Goal: Communication & Community: Answer question/provide support

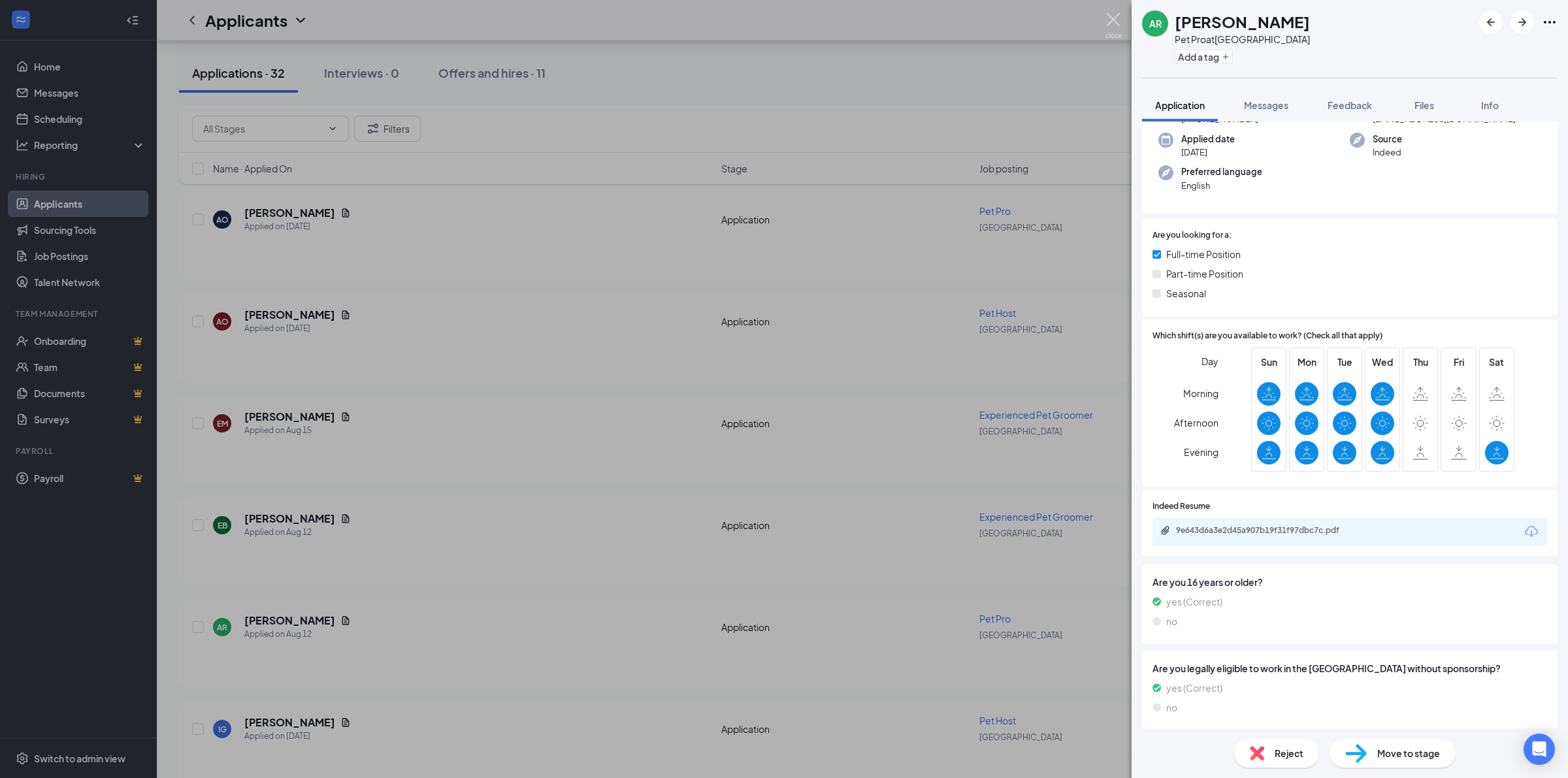
click at [1119, 27] on img at bounding box center [1113, 25] width 16 height 25
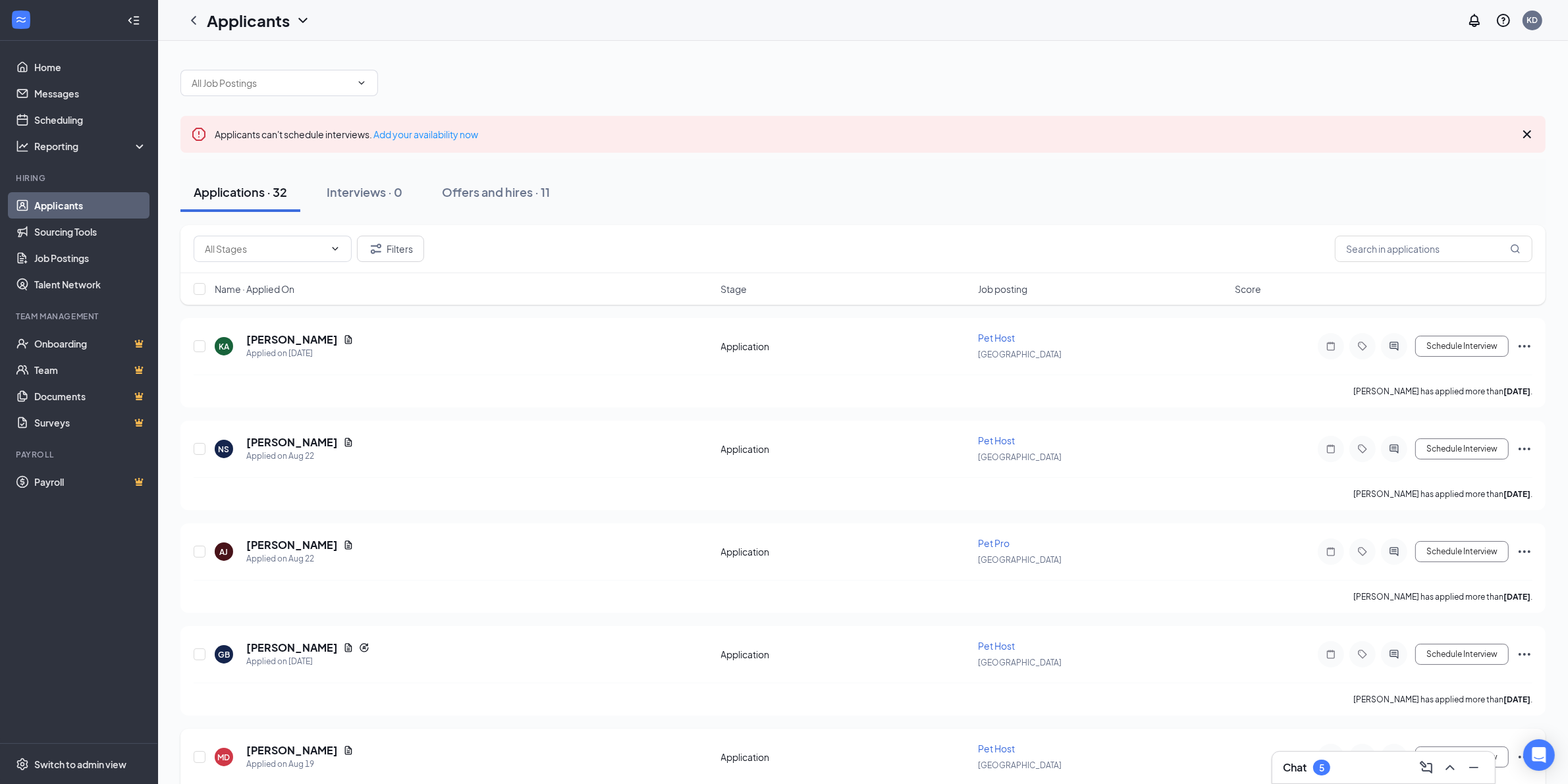
click at [1363, 748] on div at bounding box center [1362, 757] width 26 height 26
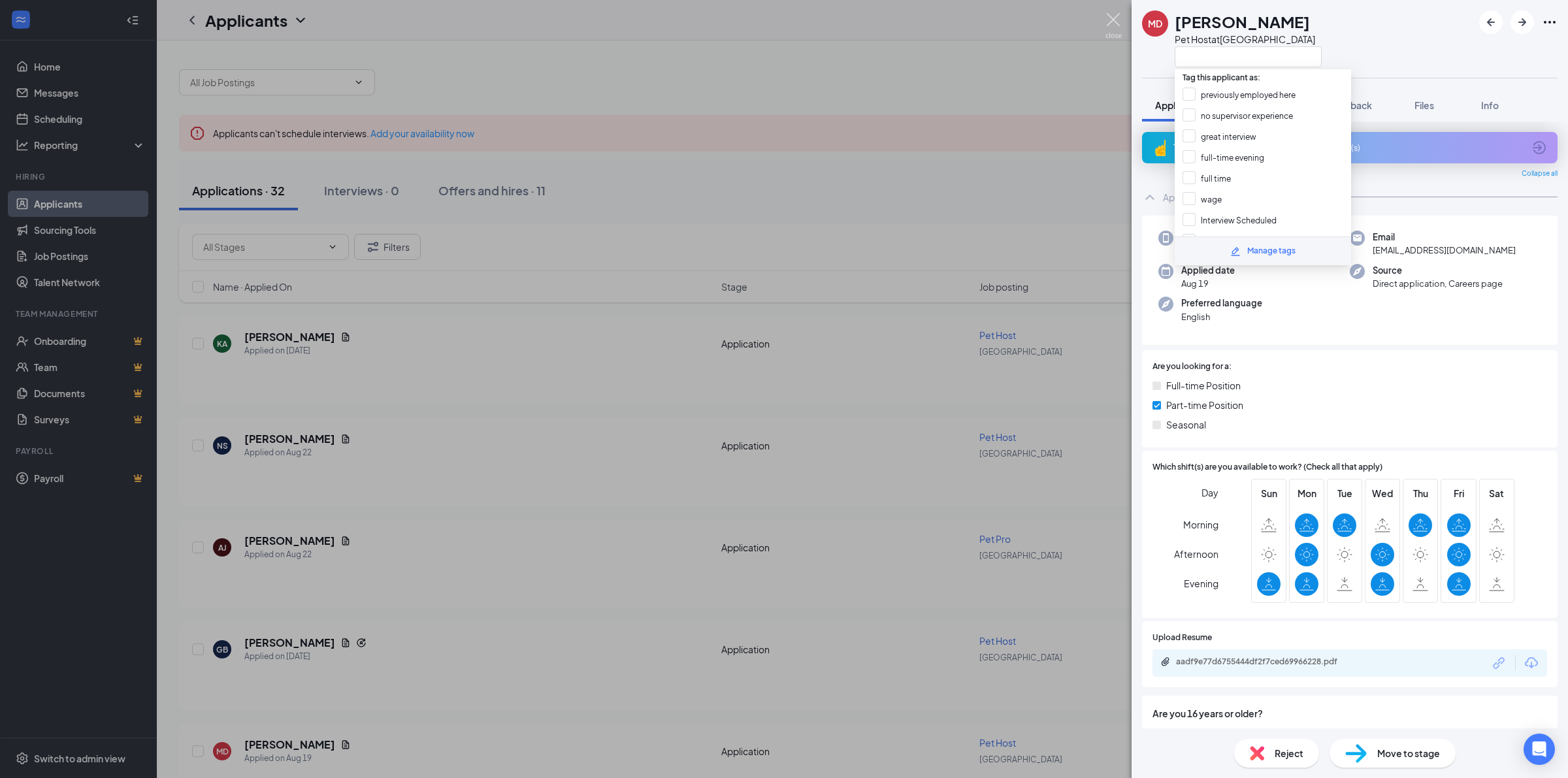
drag, startPoint x: 1112, startPoint y: 23, endPoint x: 1114, endPoint y: 38, distance: 15.1
click at [1112, 24] on img at bounding box center [1113, 25] width 16 height 25
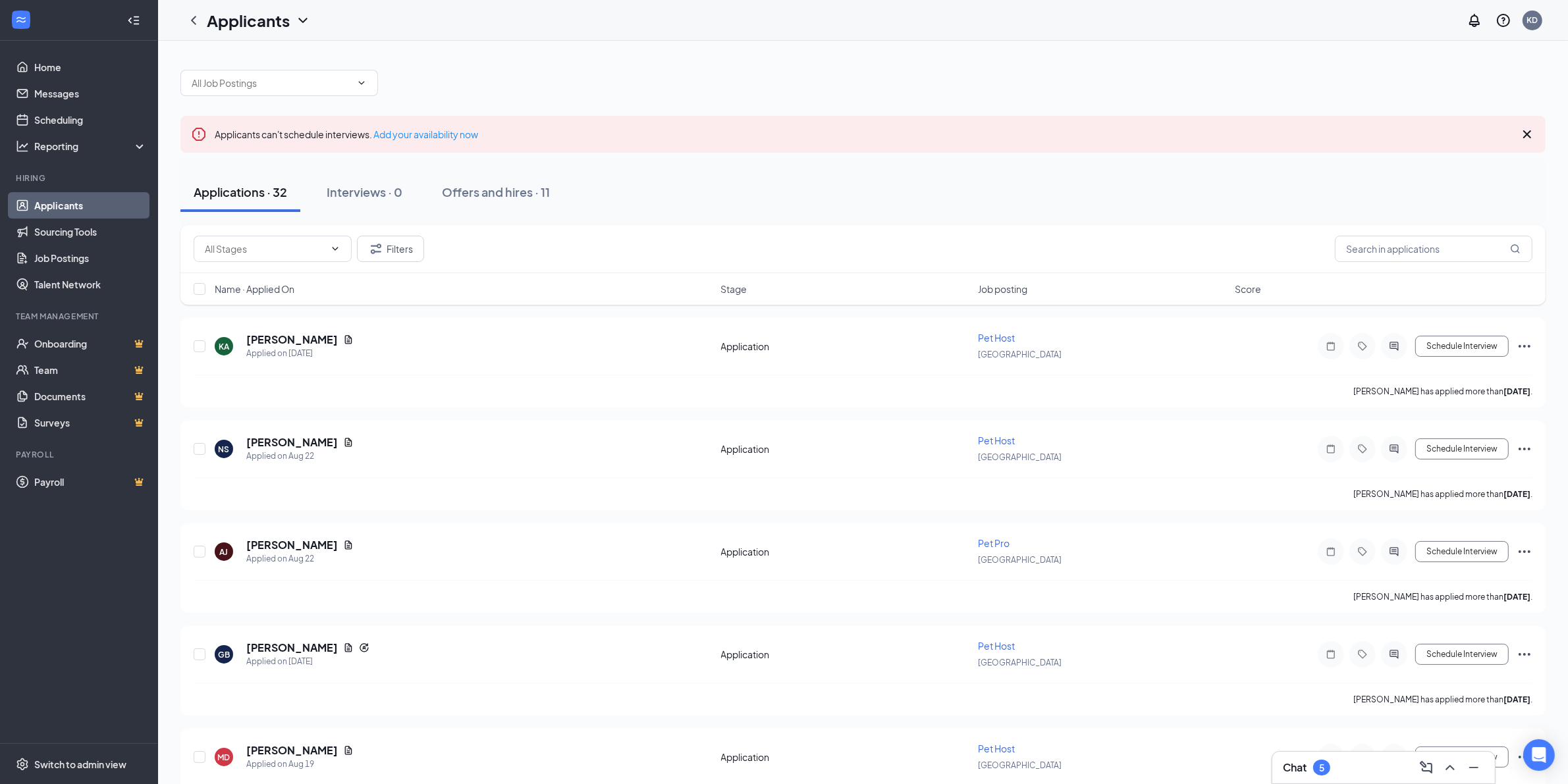
click at [1364, 764] on div "Chat 5" at bounding box center [1383, 767] width 201 height 21
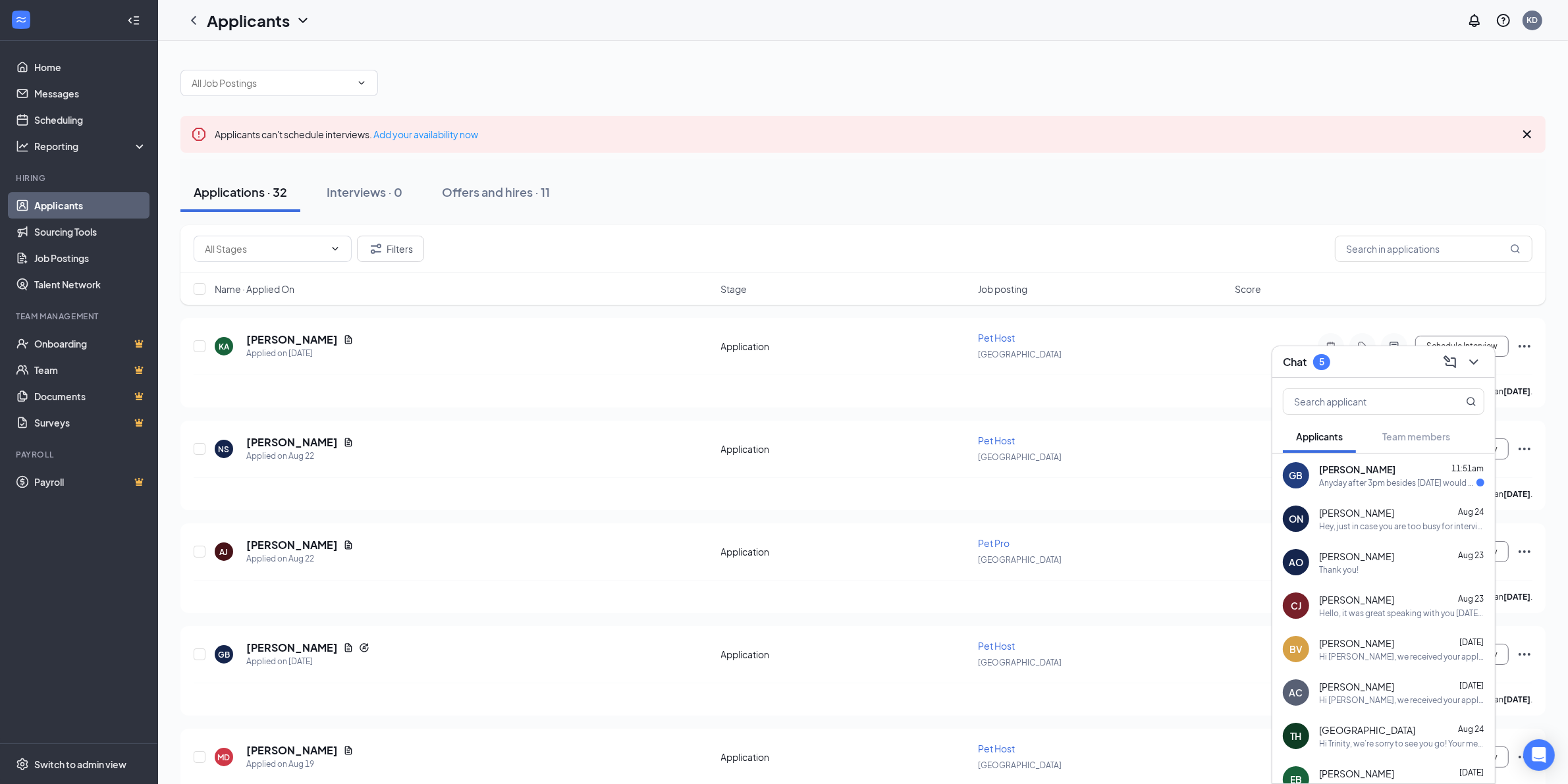
click at [1381, 482] on div "Anyday after 3pm besides [DATE] would be okay with me! Is there a day that woul…" at bounding box center [1397, 482] width 157 height 11
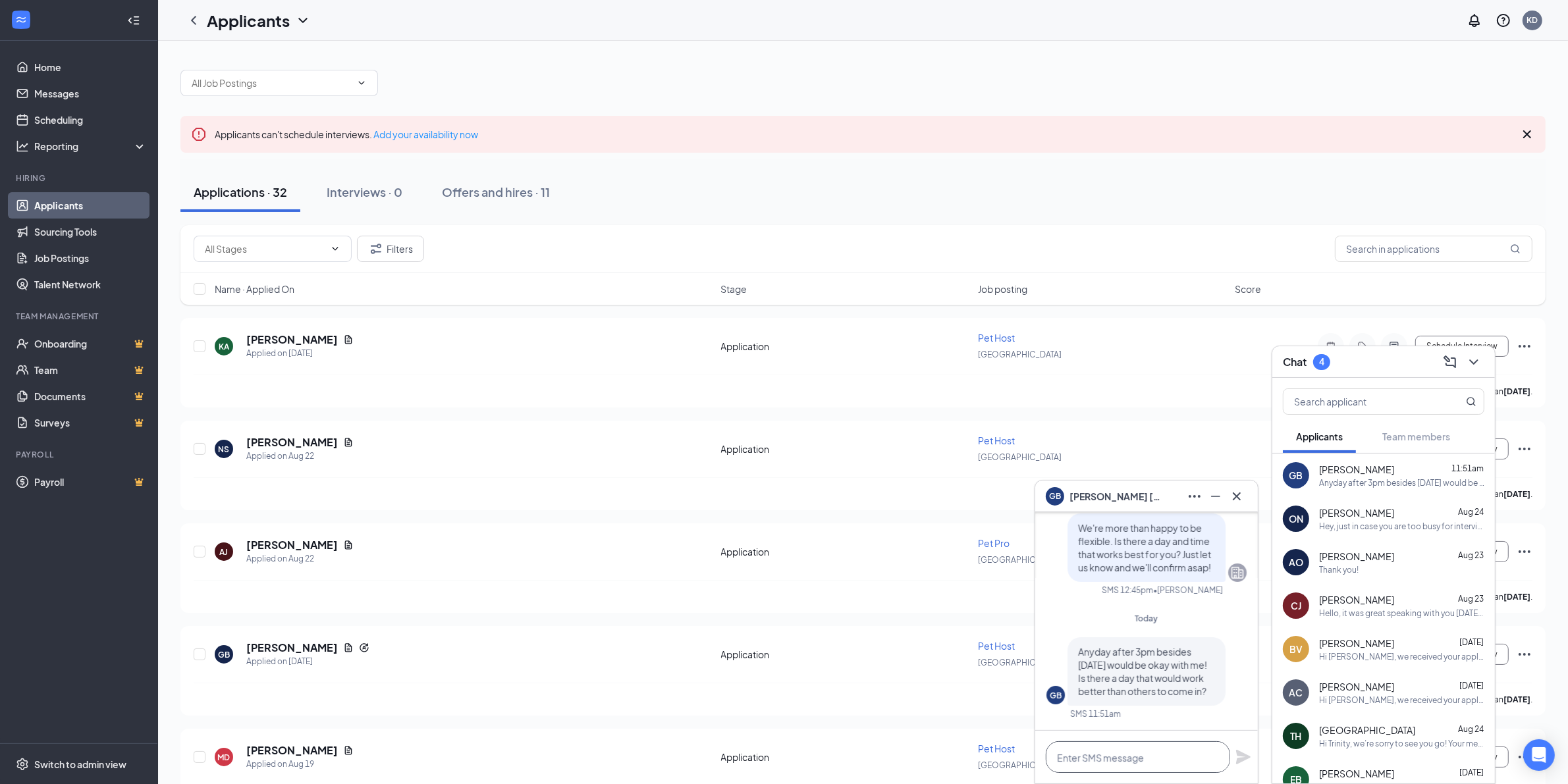
click at [1149, 760] on textarea at bounding box center [1138, 757] width 185 height 31
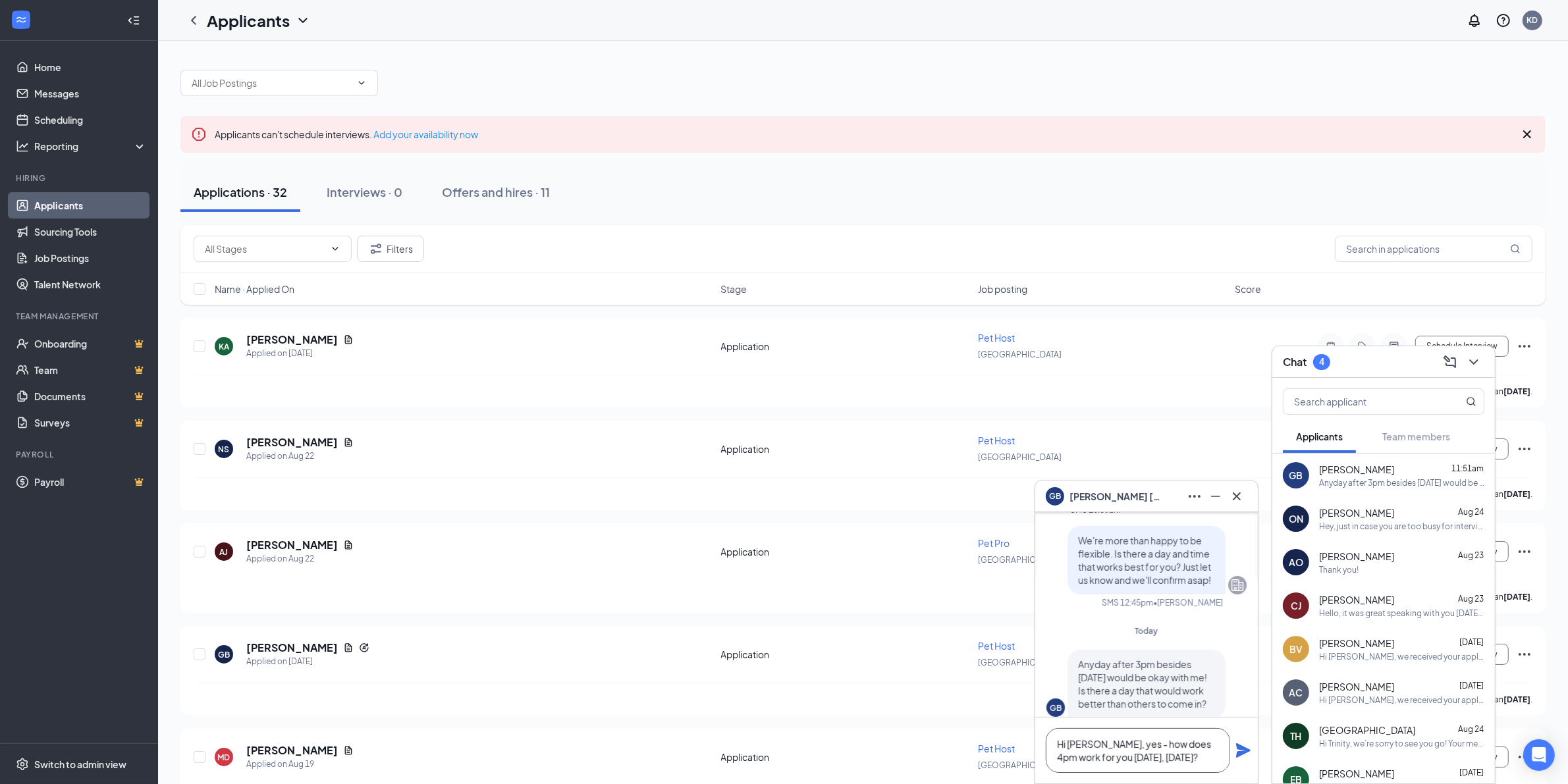
scroll to position [-12, 0]
type textarea "Hi [PERSON_NAME], yes - how does 4pm work for you [DATE], [DATE]?"
click at [1239, 746] on icon "Plane" at bounding box center [1244, 750] width 15 height 15
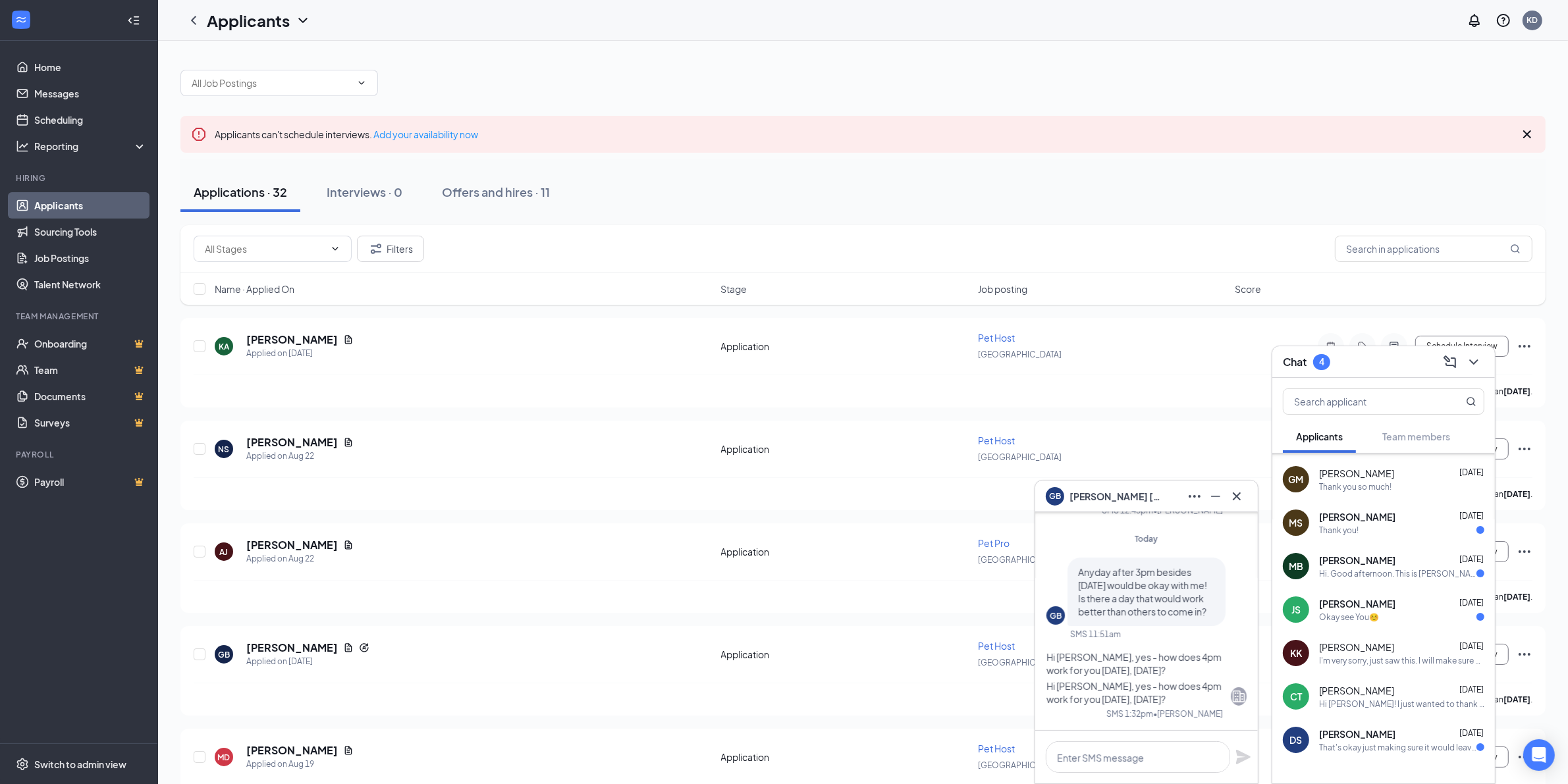
scroll to position [522, 0]
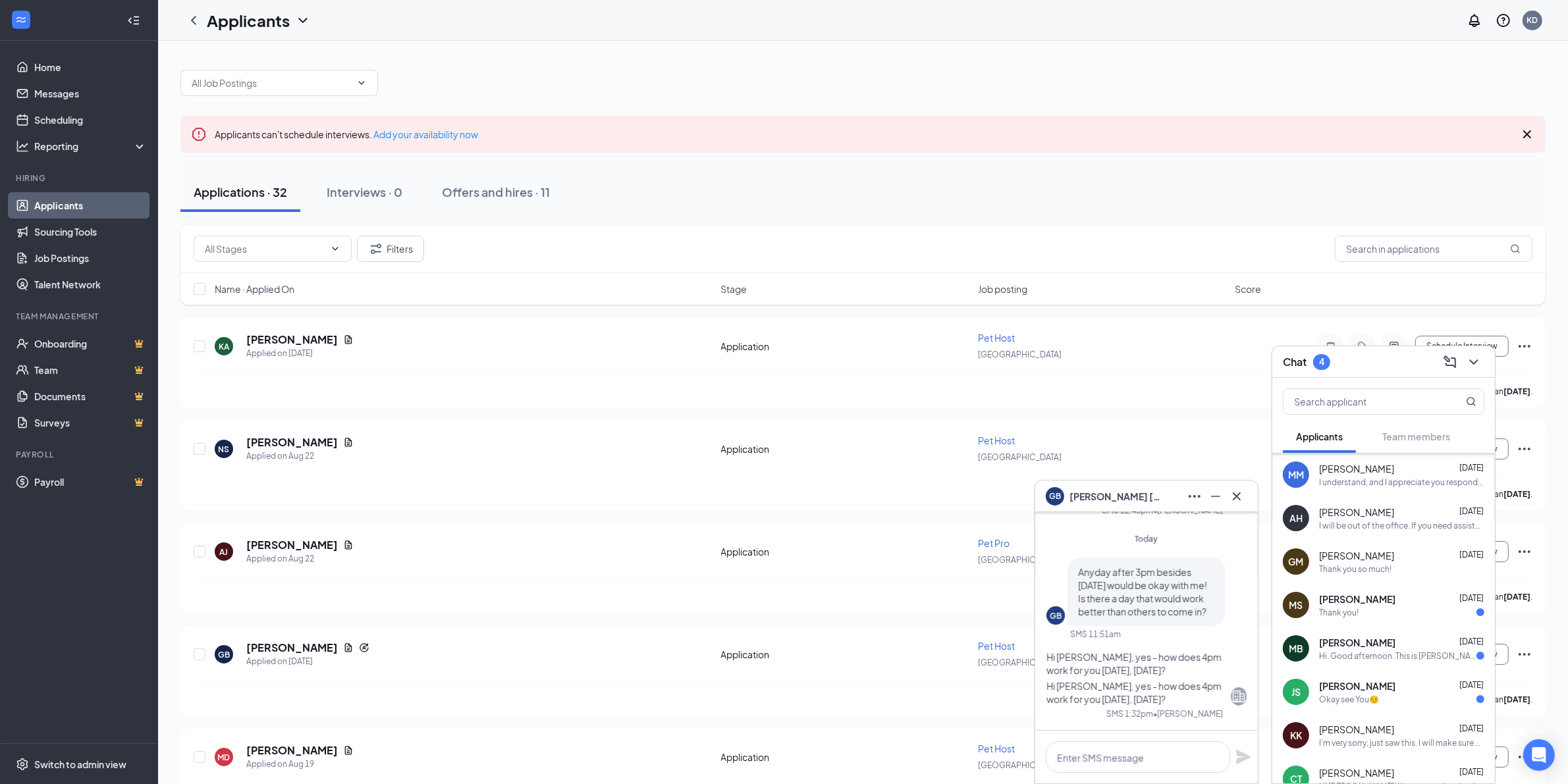
click at [1388, 646] on div "[PERSON_NAME] [DATE]" at bounding box center [1401, 642] width 165 height 13
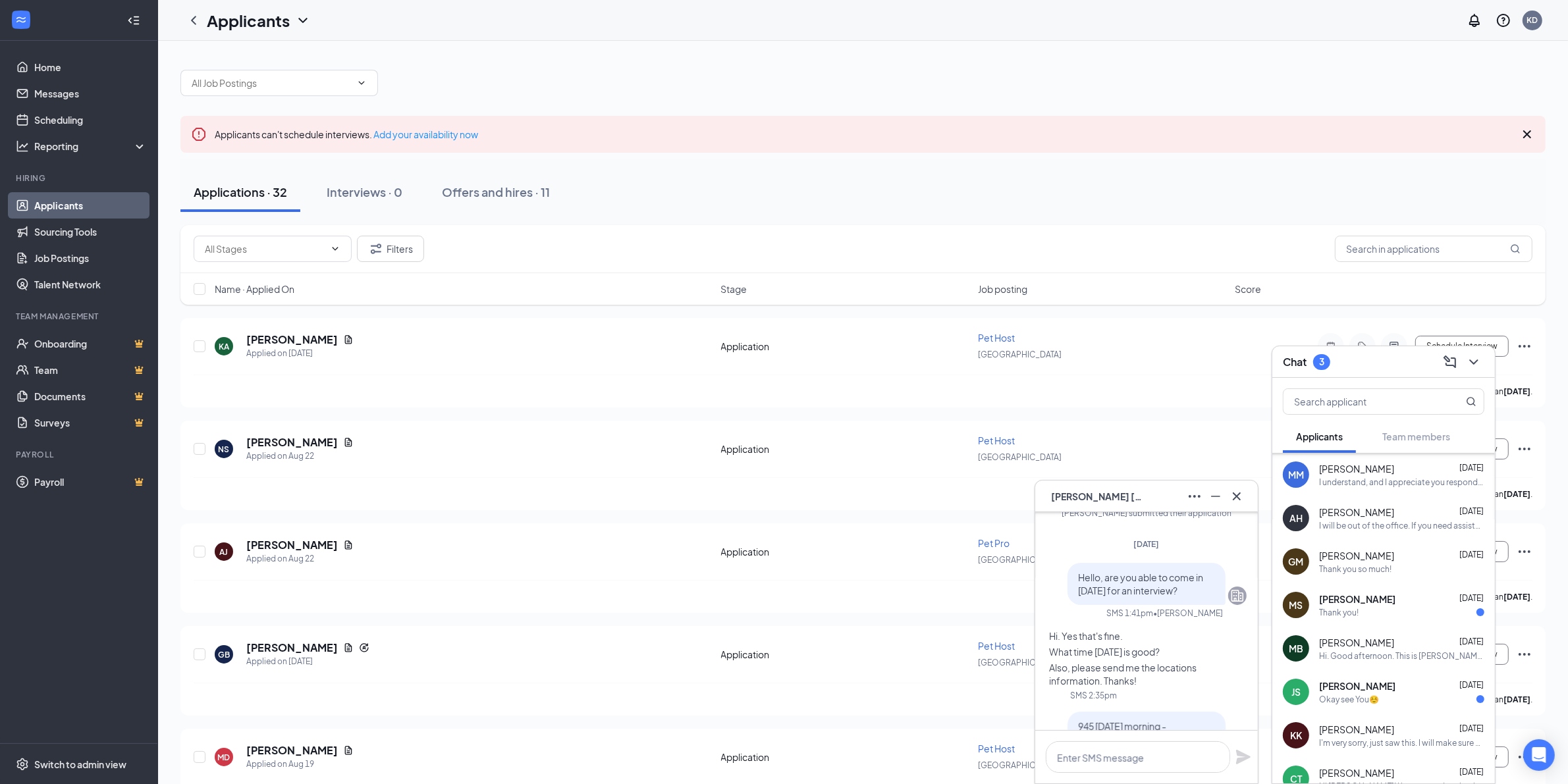
scroll to position [-574, 0]
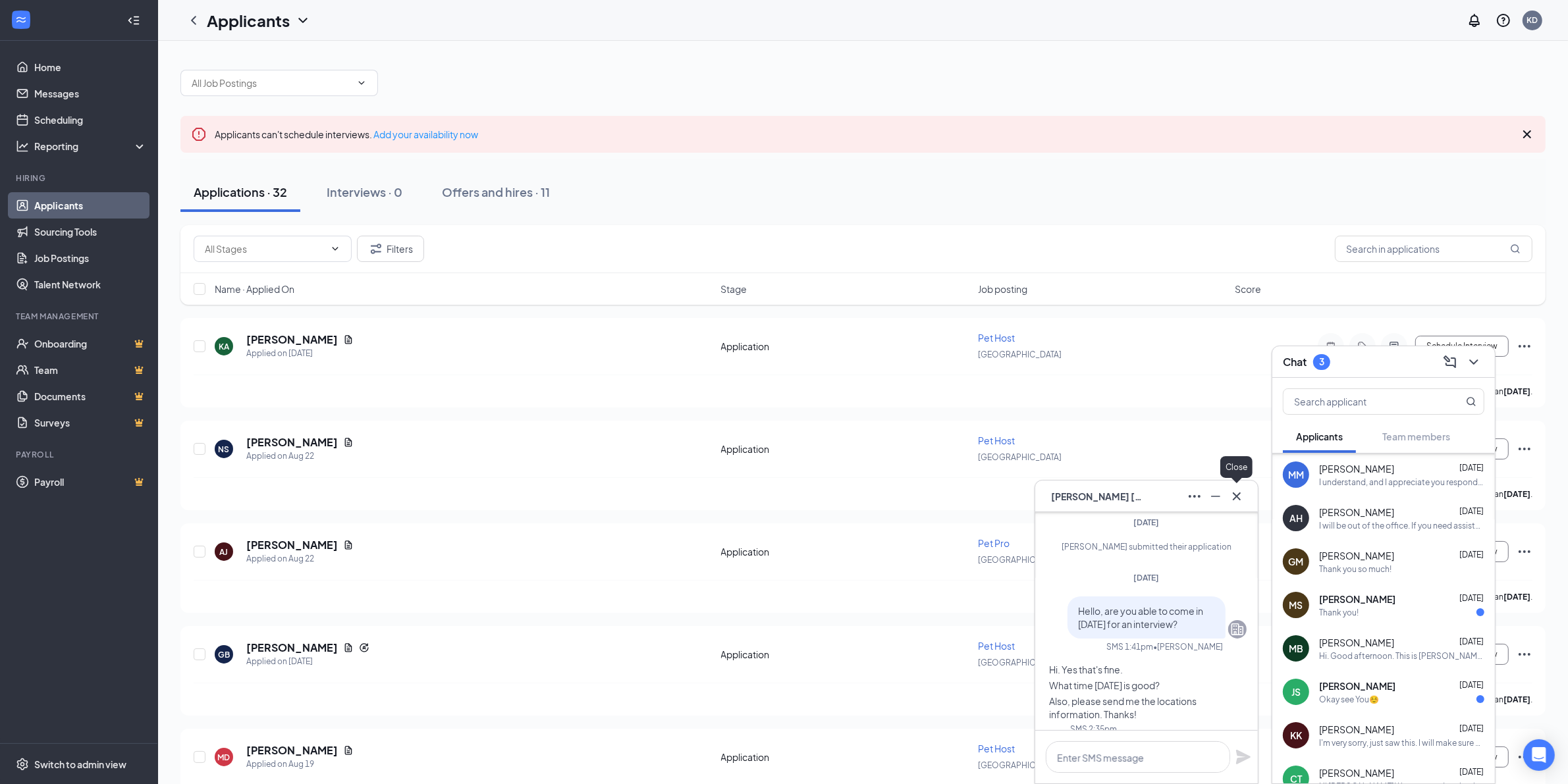
click at [1240, 492] on icon "Cross" at bounding box center [1237, 496] width 16 height 16
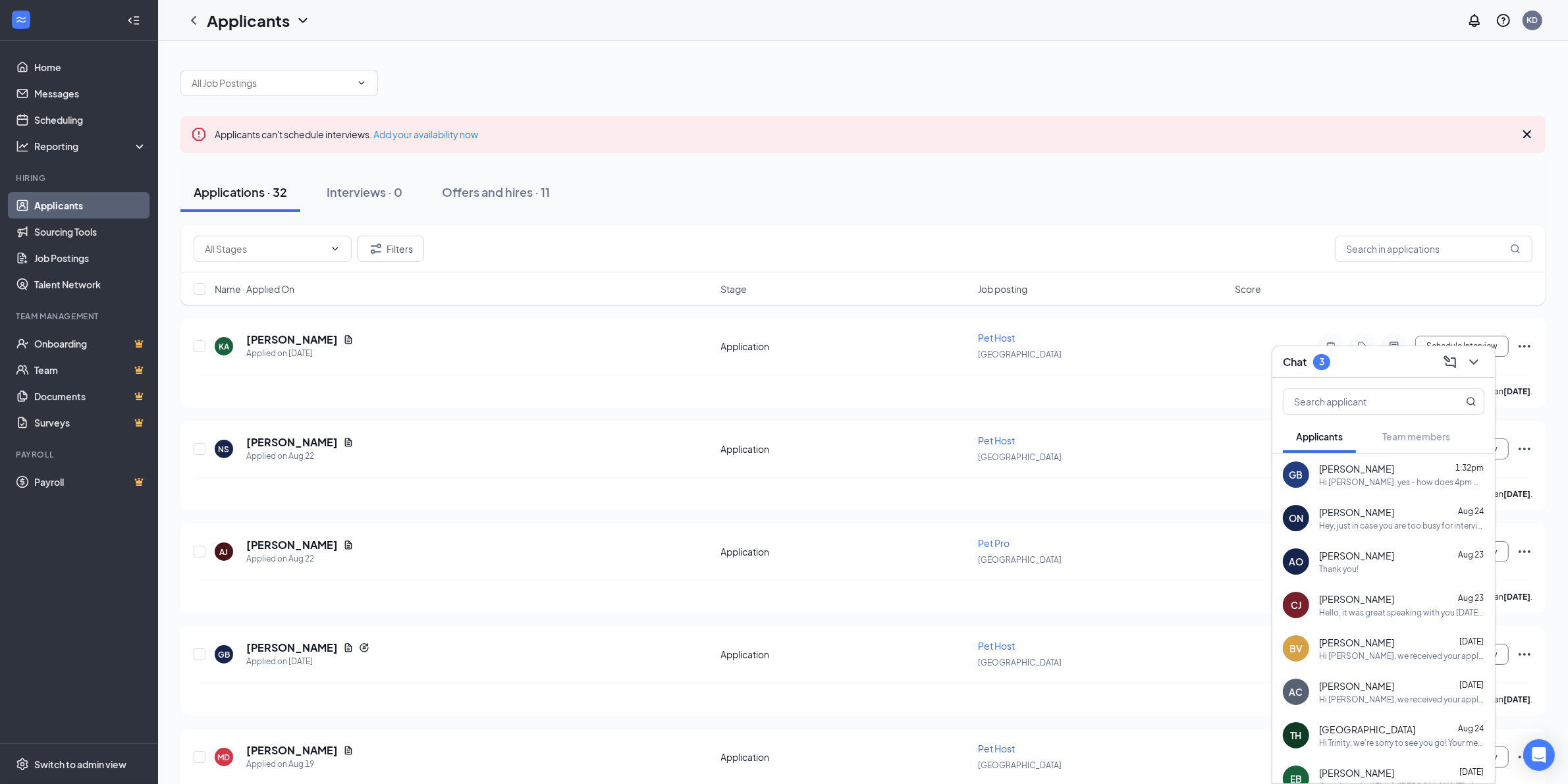
scroll to position [0, 0]
click at [1201, 218] on div "Applications · 32 Interviews · 0 Offers and hires · 11" at bounding box center [862, 191] width 1365 height 66
click at [1180, 204] on div "Applications · 32 Interviews · 0 Offers and hires · 11" at bounding box center [862, 191] width 1365 height 39
click at [1477, 364] on icon "ChevronDown" at bounding box center [1474, 362] width 16 height 16
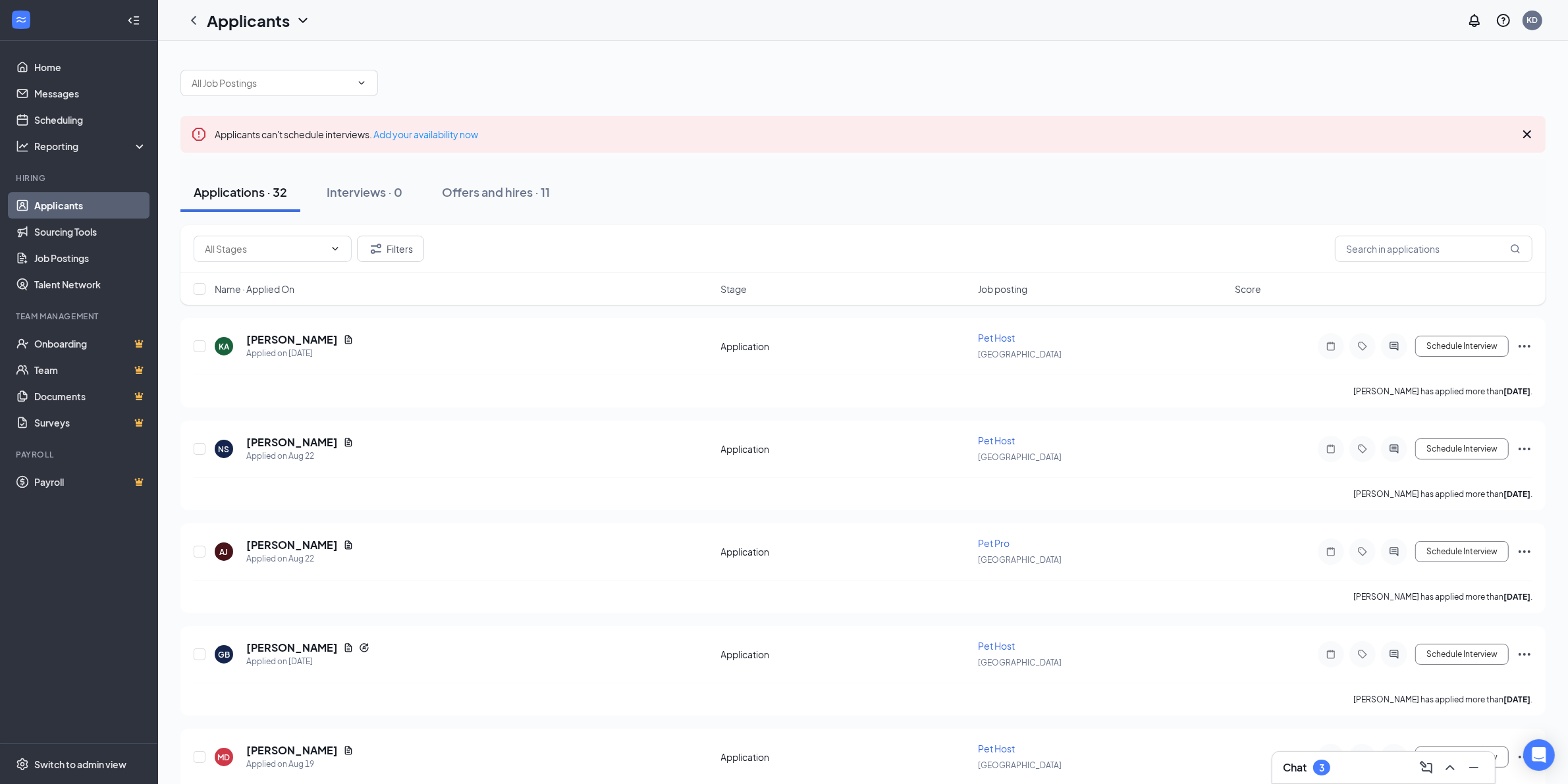
click at [1354, 183] on div "Applications · 32 Interviews · 0 Offers and hires · 11" at bounding box center [862, 191] width 1365 height 39
click at [1326, 760] on div "3" at bounding box center [1322, 767] width 17 height 16
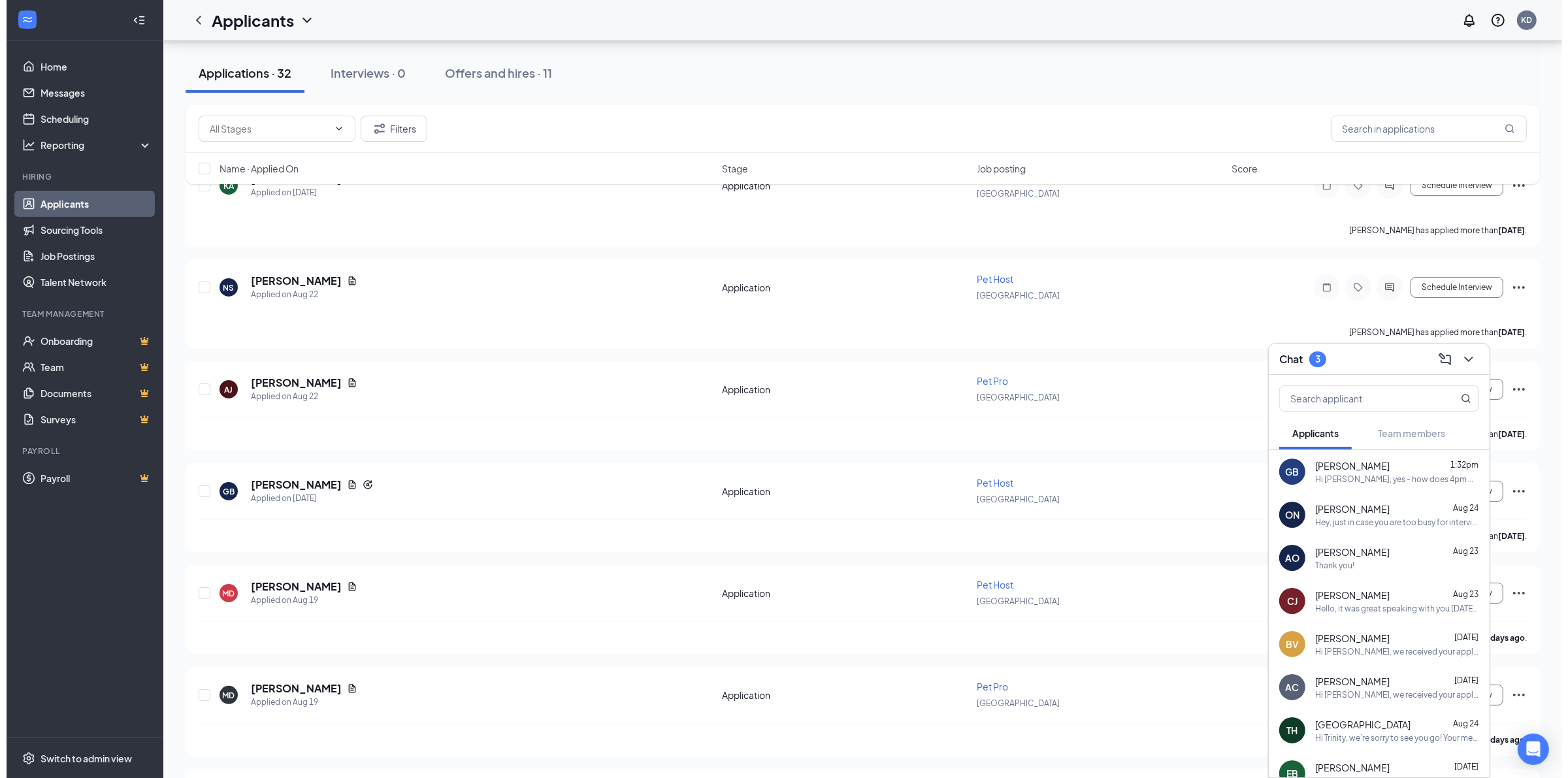
scroll to position [409, 0]
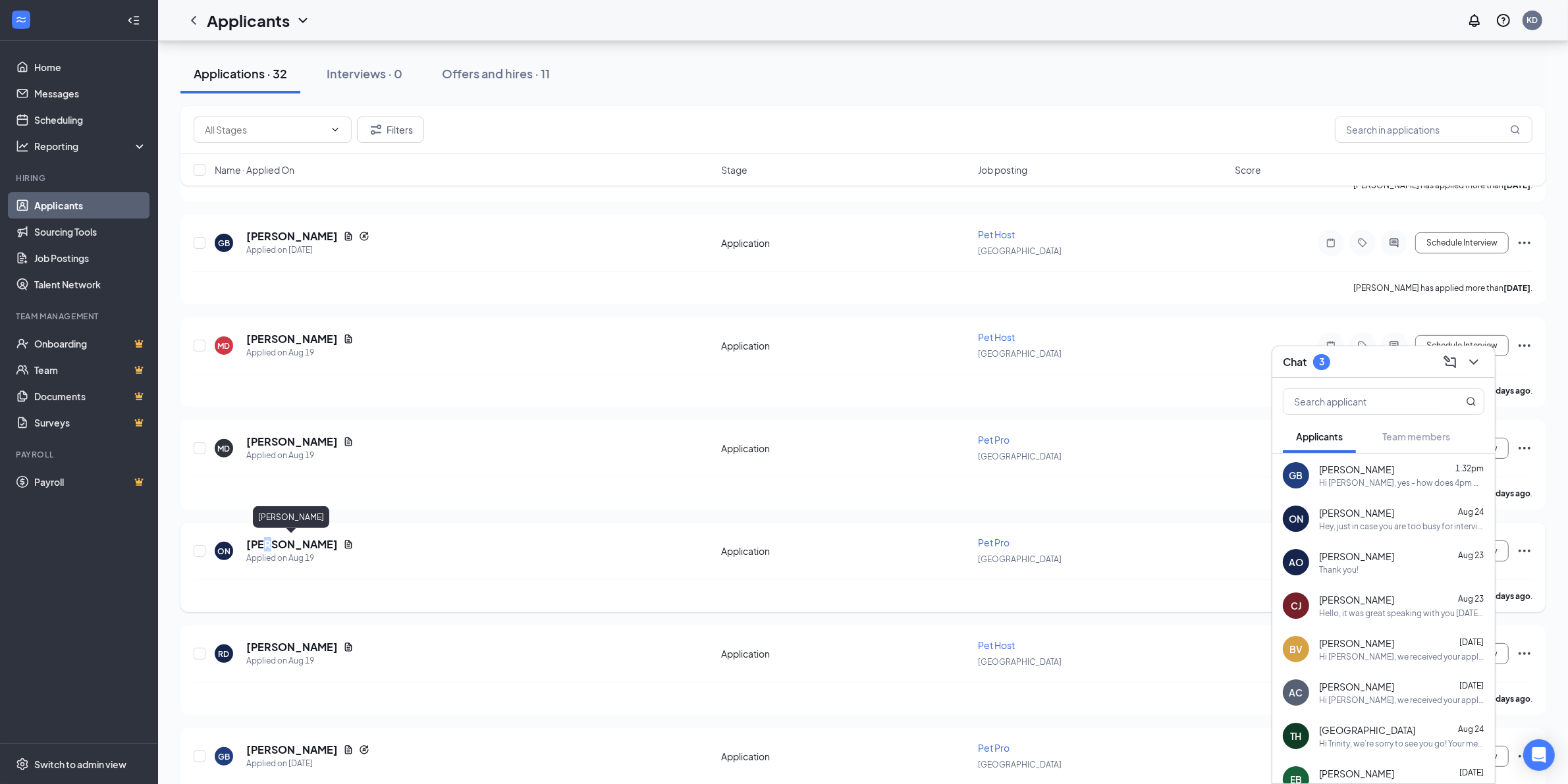
click at [271, 538] on h5 "[PERSON_NAME]" at bounding box center [292, 545] width 92 height 15
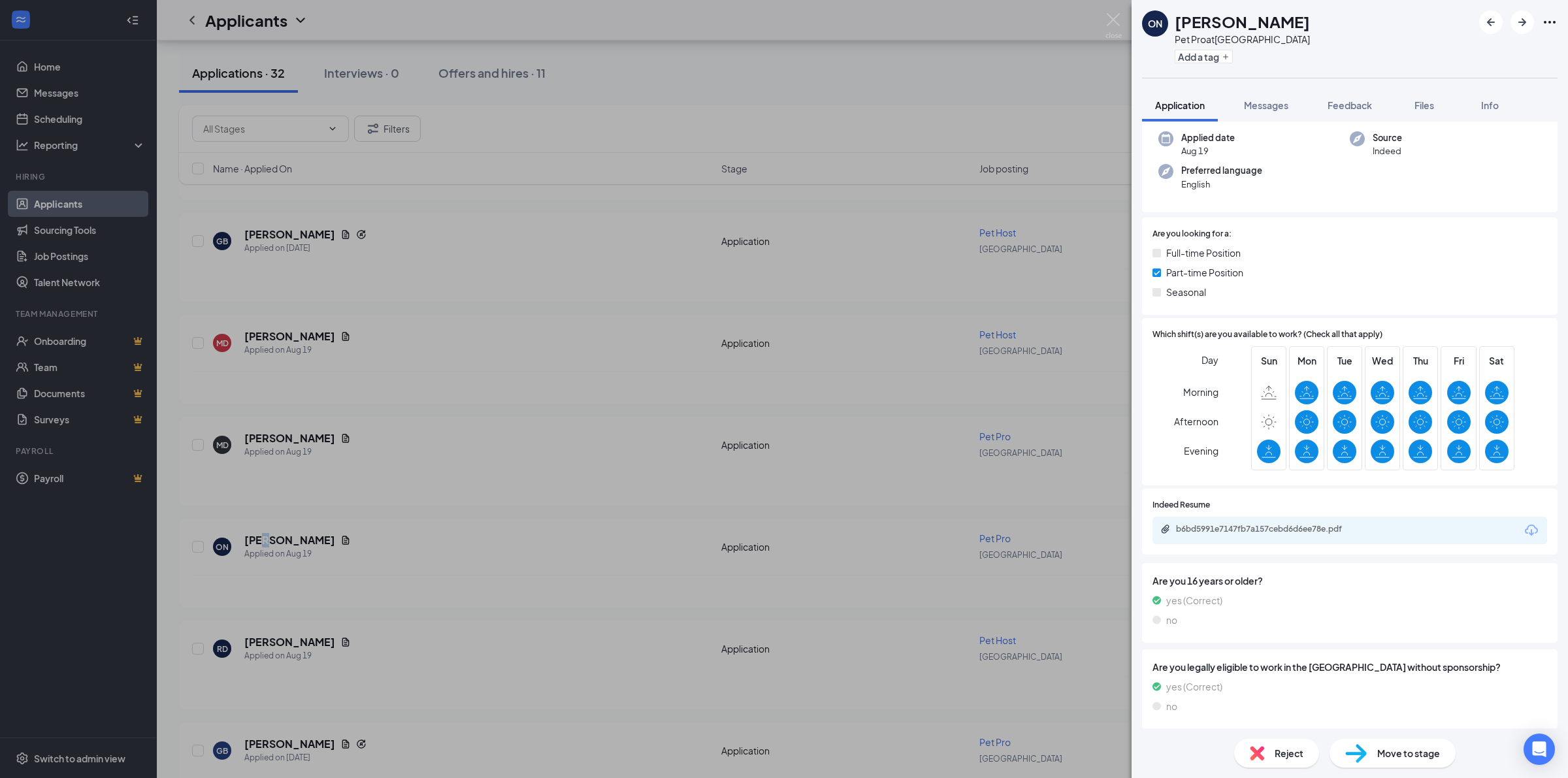
scroll to position [99, 0]
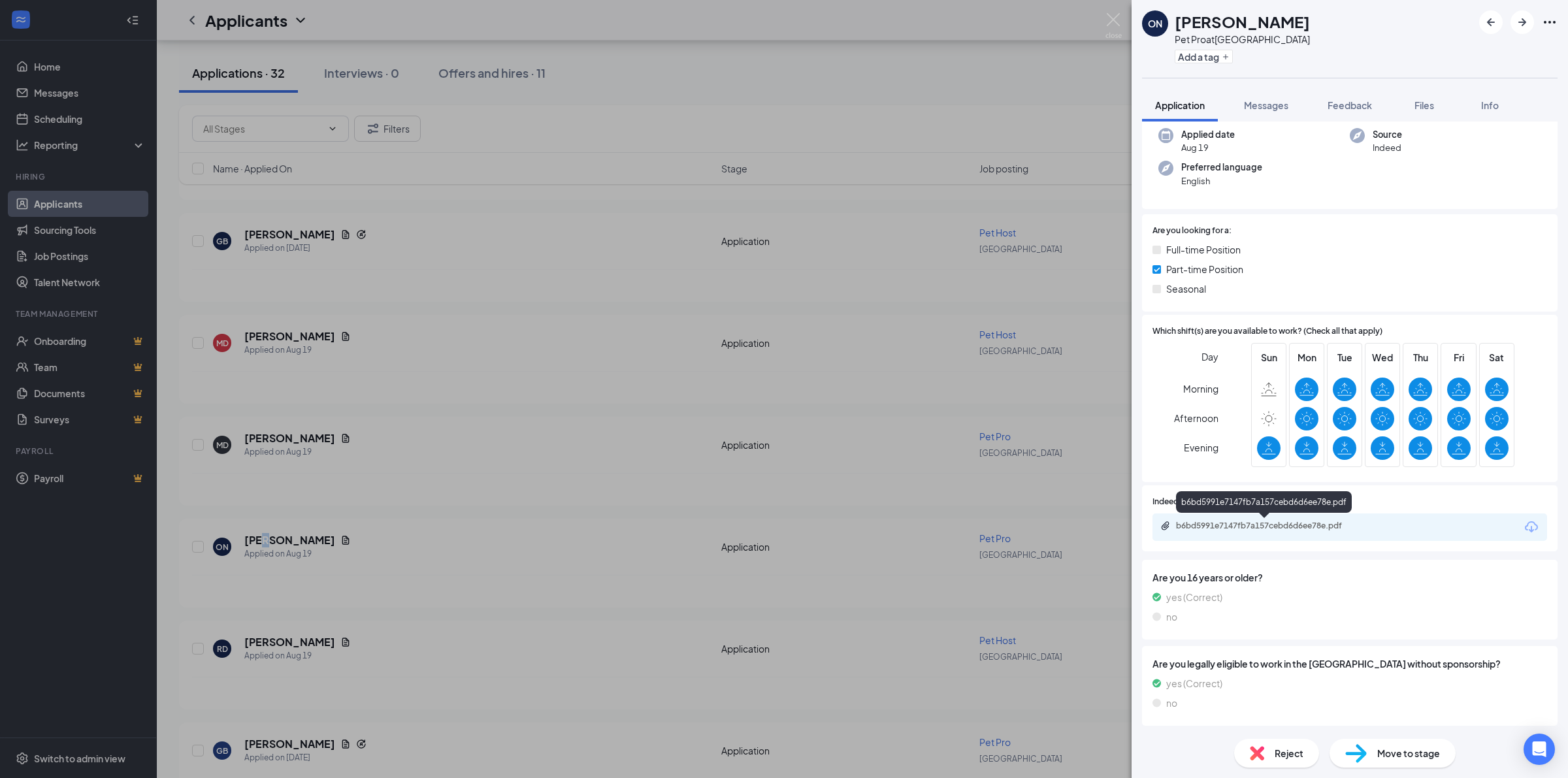
click at [1271, 521] on div "b6bd5991e7147fb7a157cebd6d6ee78e.pdf" at bounding box center [1268, 526] width 183 height 10
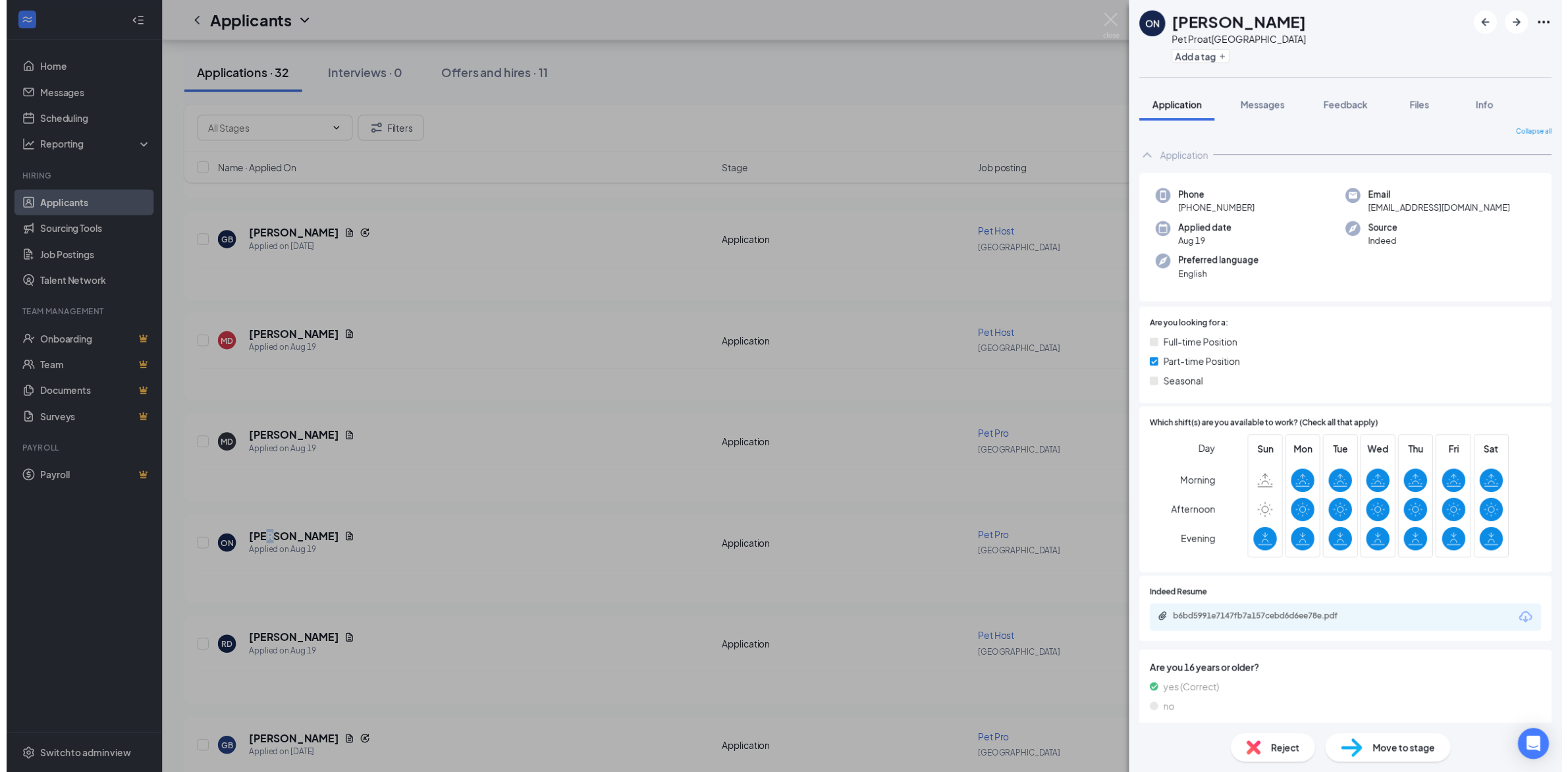
scroll to position [0, 0]
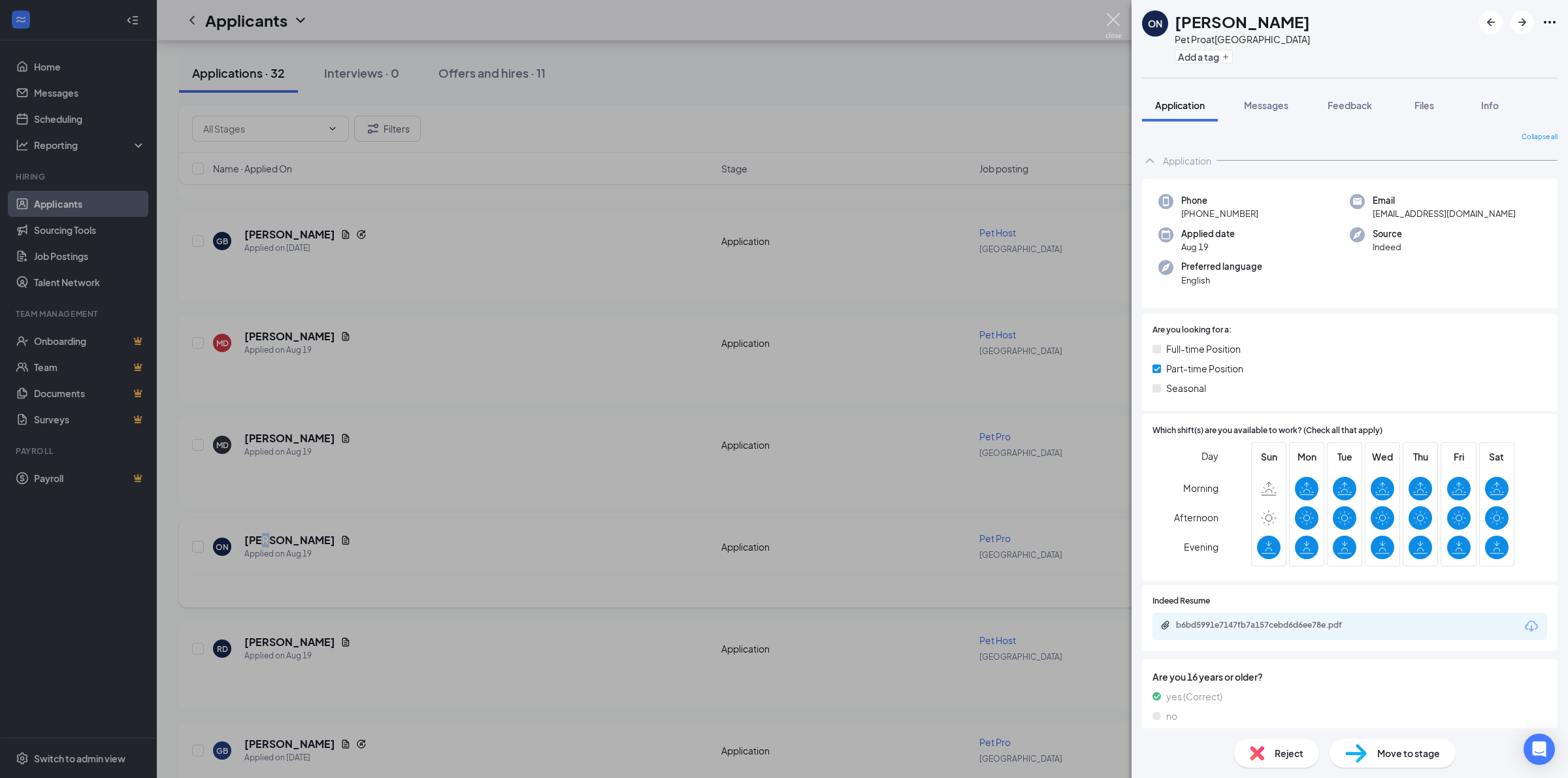
click at [1109, 20] on img at bounding box center [1113, 25] width 16 height 25
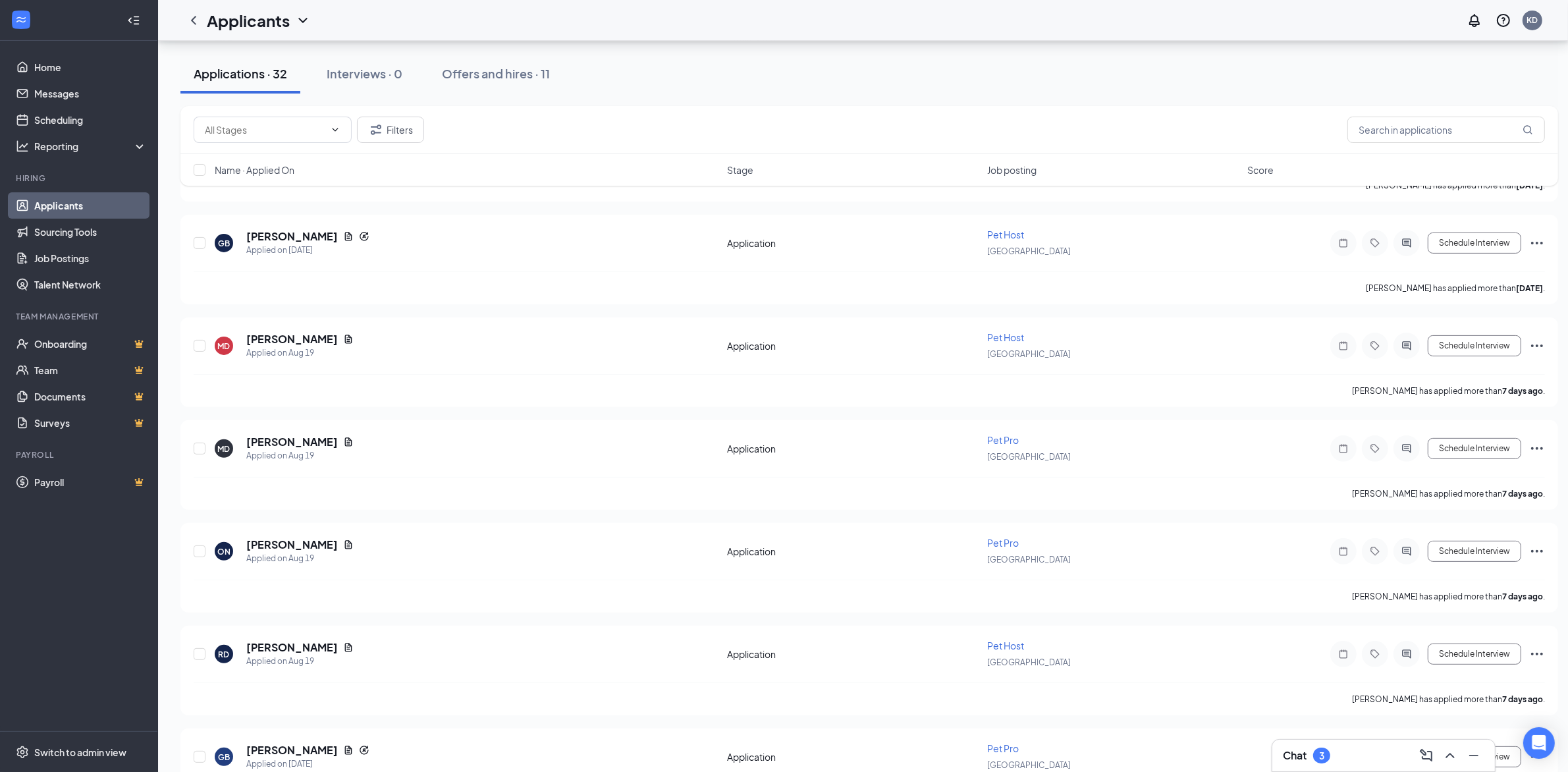
click at [1363, 759] on div "Chat 3" at bounding box center [1383, 755] width 201 height 21
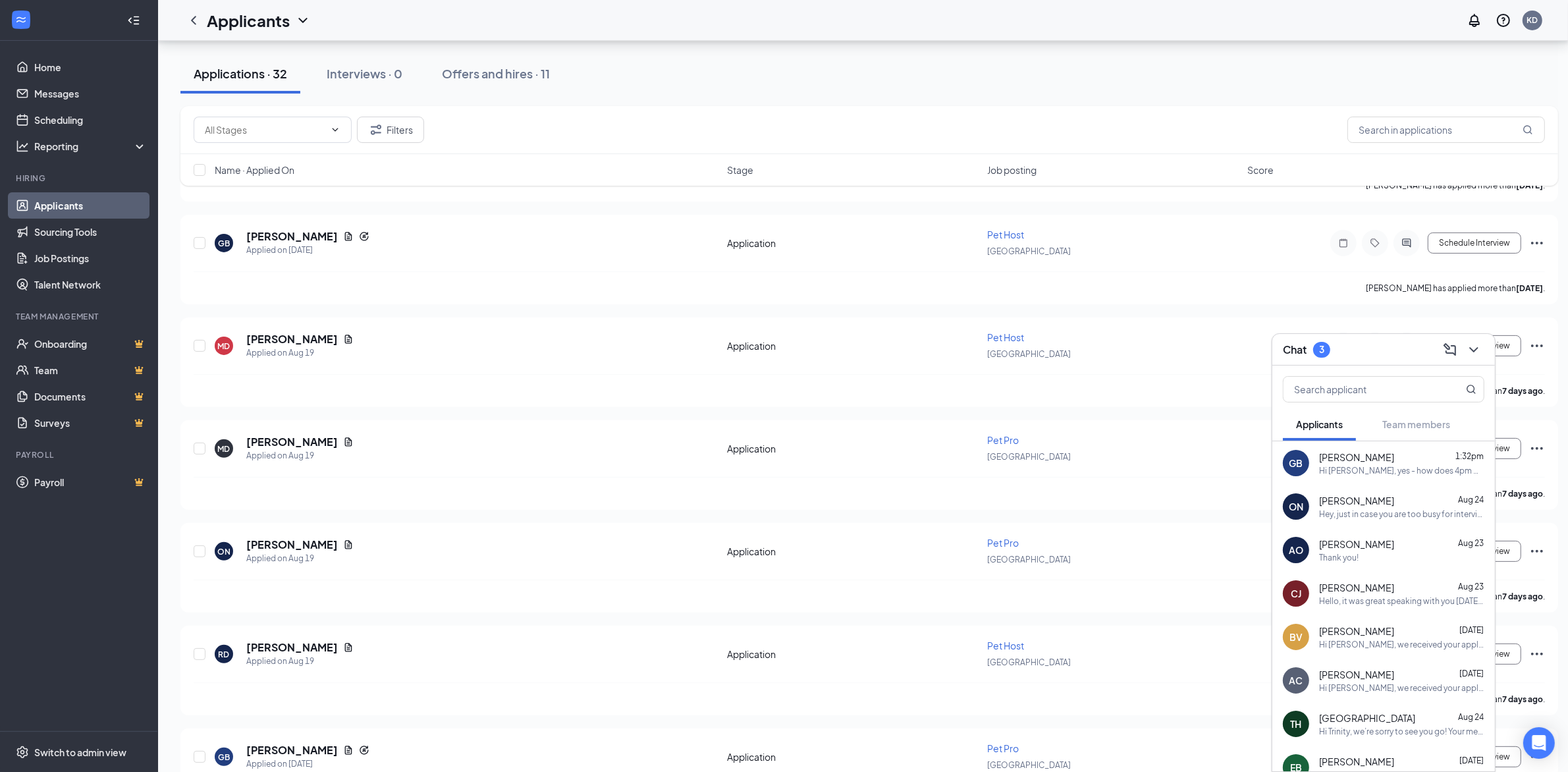
click at [1386, 511] on div "Hey, just in case you are too busy for interview [DATE], I'm able [DATE] till 5…" at bounding box center [1401, 513] width 165 height 11
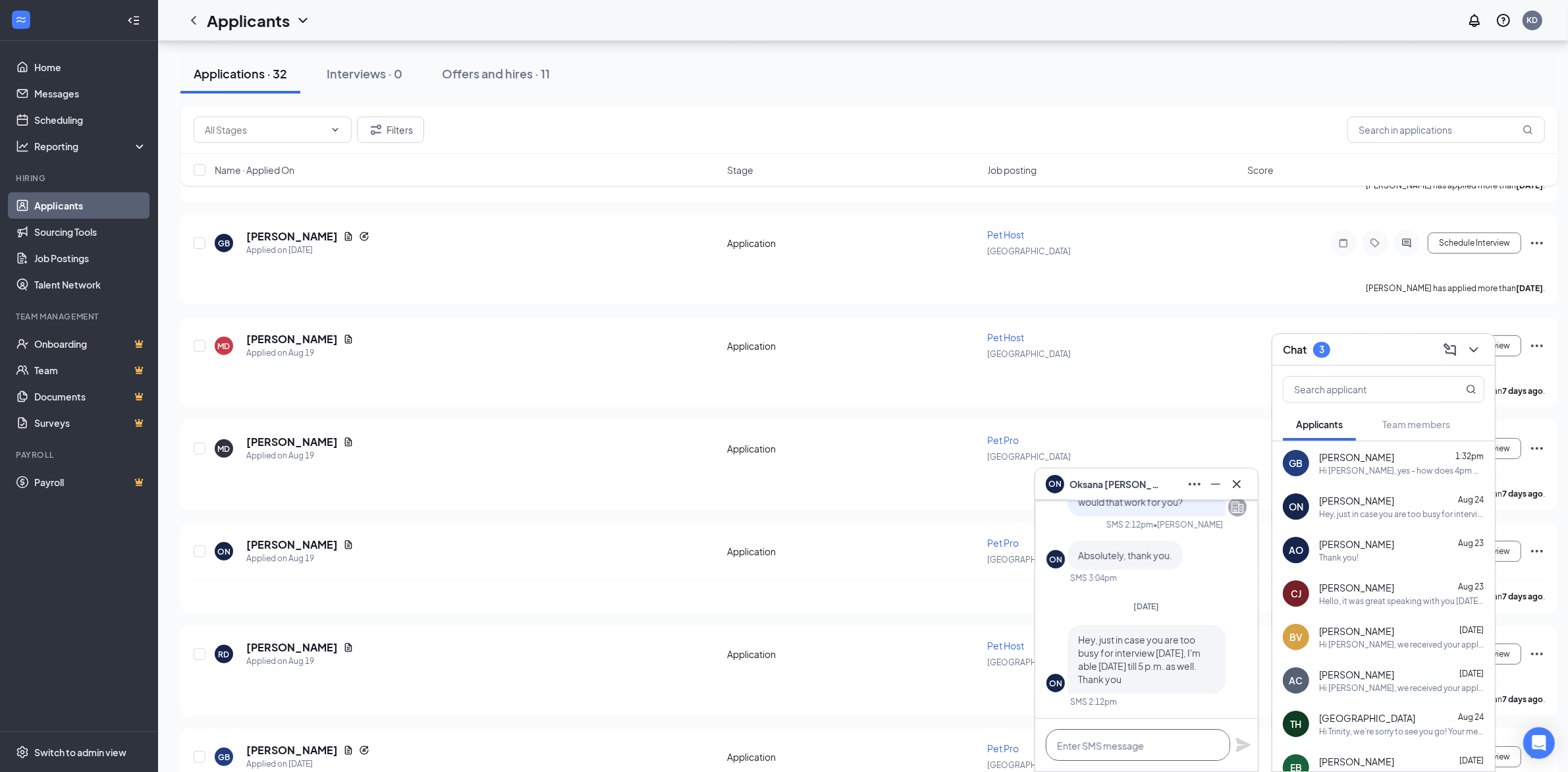
click at [1071, 749] on textarea at bounding box center [1138, 745] width 185 height 31
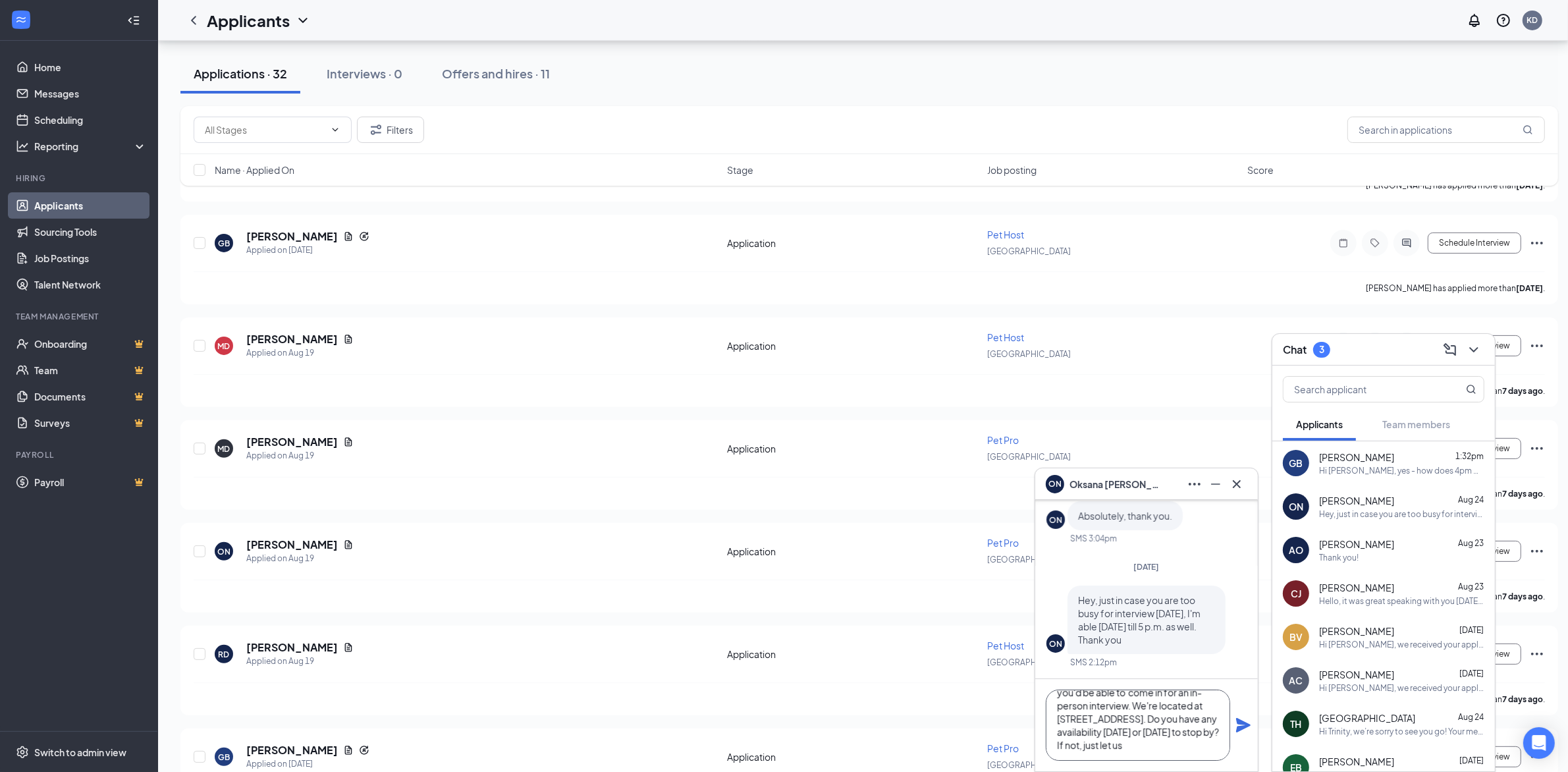
scroll to position [53, 0]
type textarea "Hi [PERSON_NAME], we're so sorry for any confusion, we were hoping you'd be abl…"
click at [1237, 731] on icon "Plane" at bounding box center [1244, 725] width 15 height 15
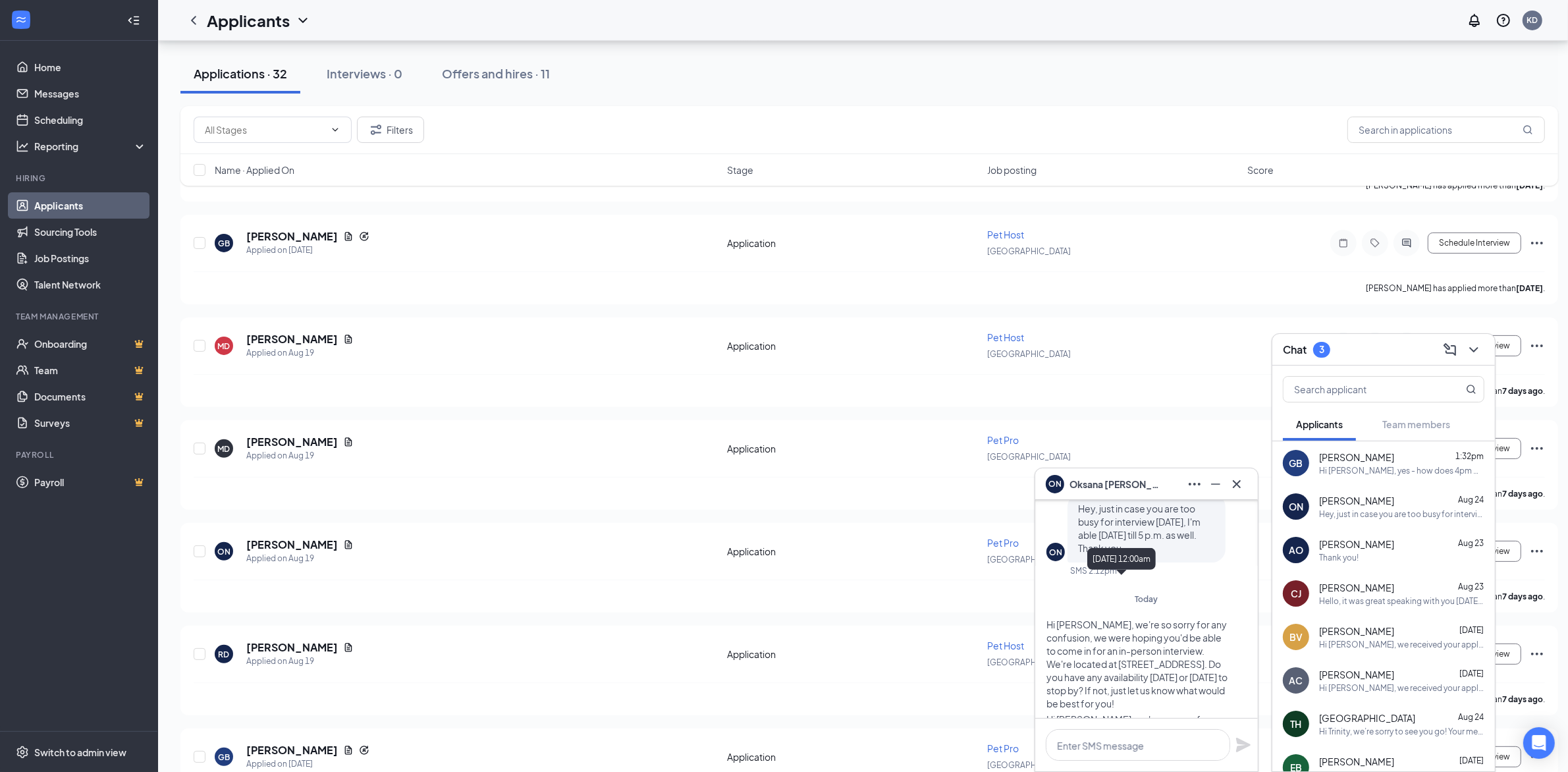
scroll to position [0, 0]
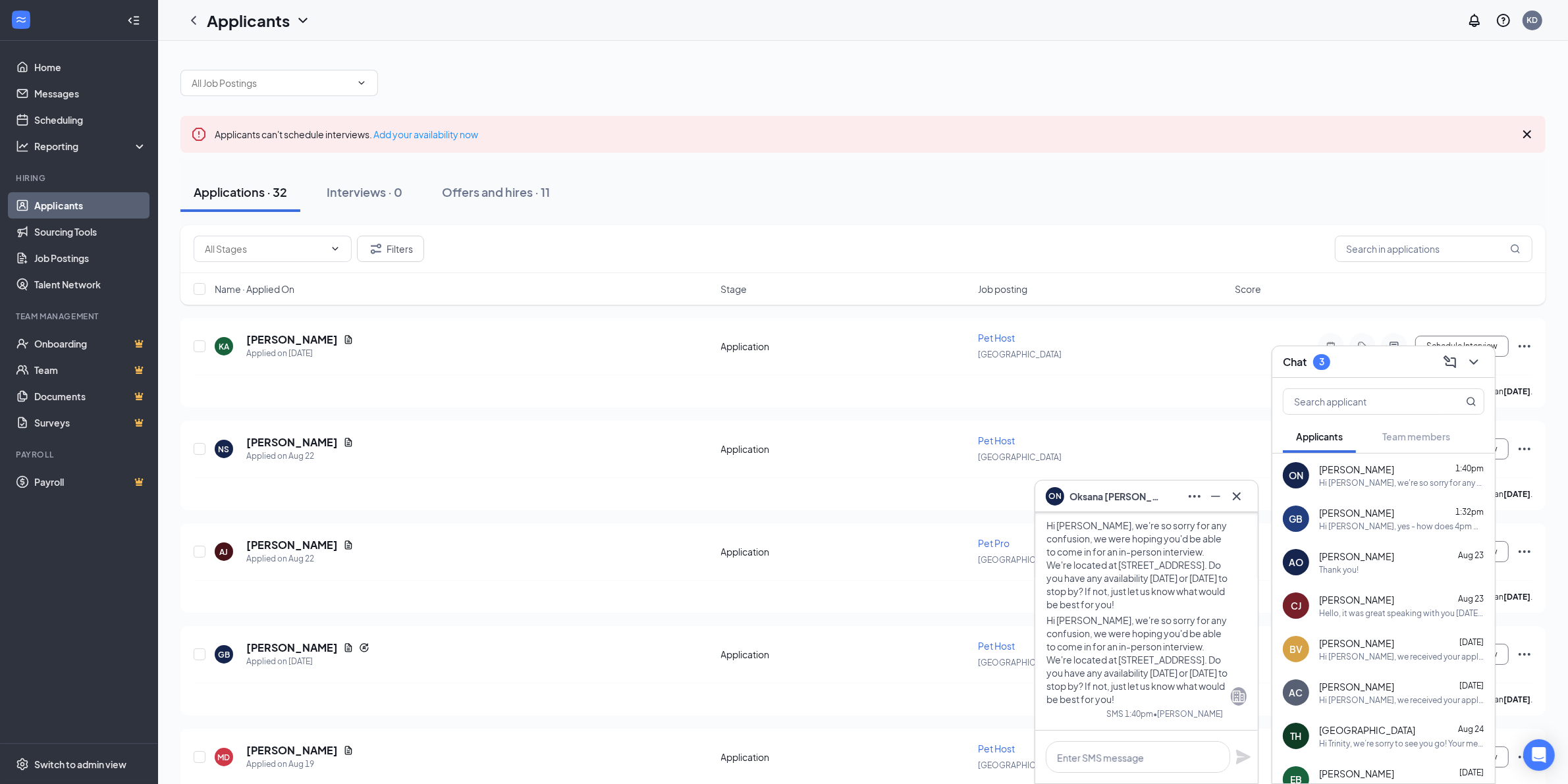
click at [1170, 205] on div "Applications · 32 Interviews · 0 Offers and hires · 11" at bounding box center [862, 191] width 1365 height 39
click at [1245, 489] on button at bounding box center [1237, 496] width 21 height 21
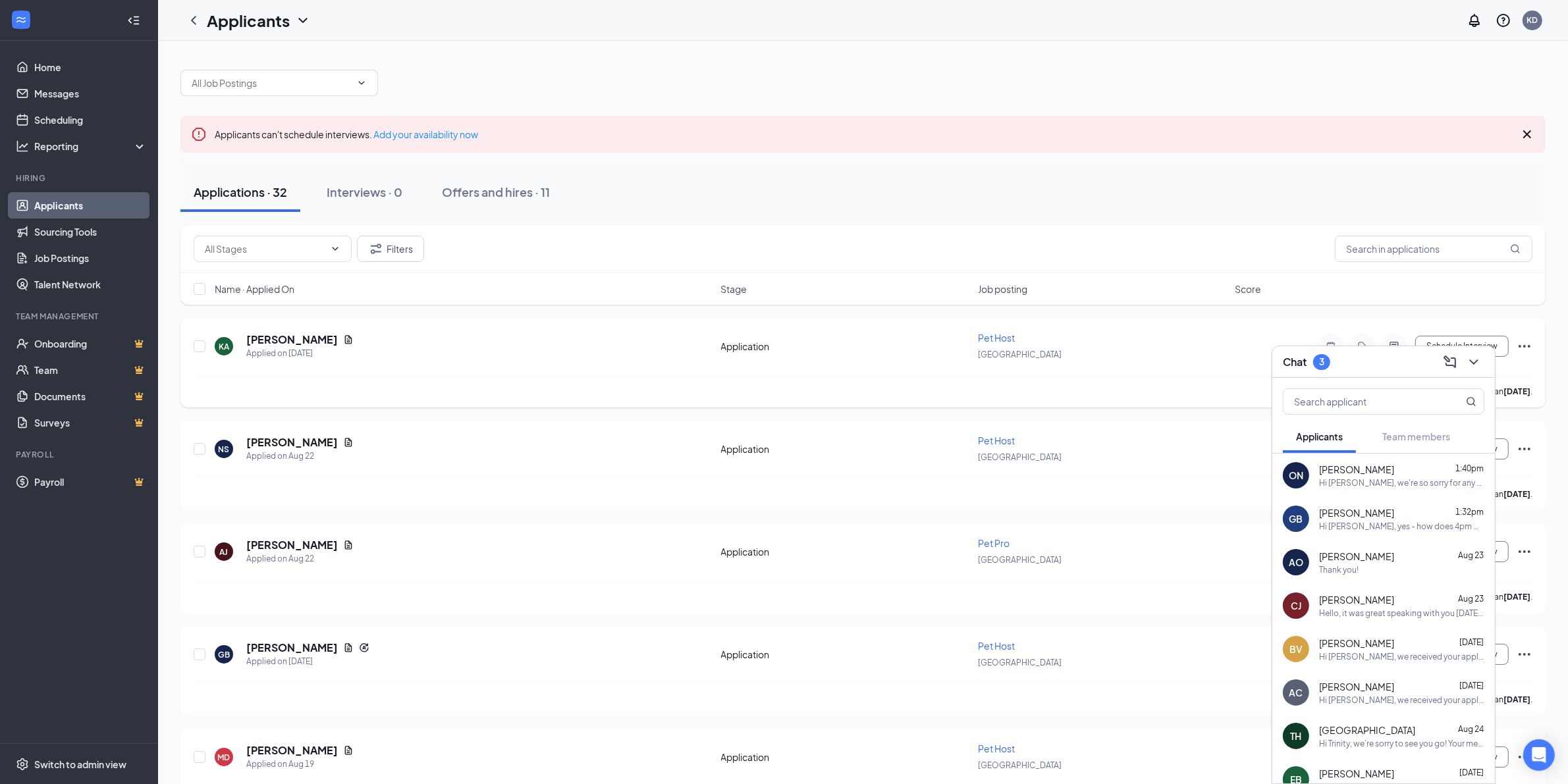
click at [471, 372] on div "KA [PERSON_NAME] Applied on [DATE] Application Pet Host Schaumburg Schedule Int…" at bounding box center [862, 353] width 1339 height 44
click at [270, 541] on h5 "[PERSON_NAME]" at bounding box center [292, 545] width 92 height 15
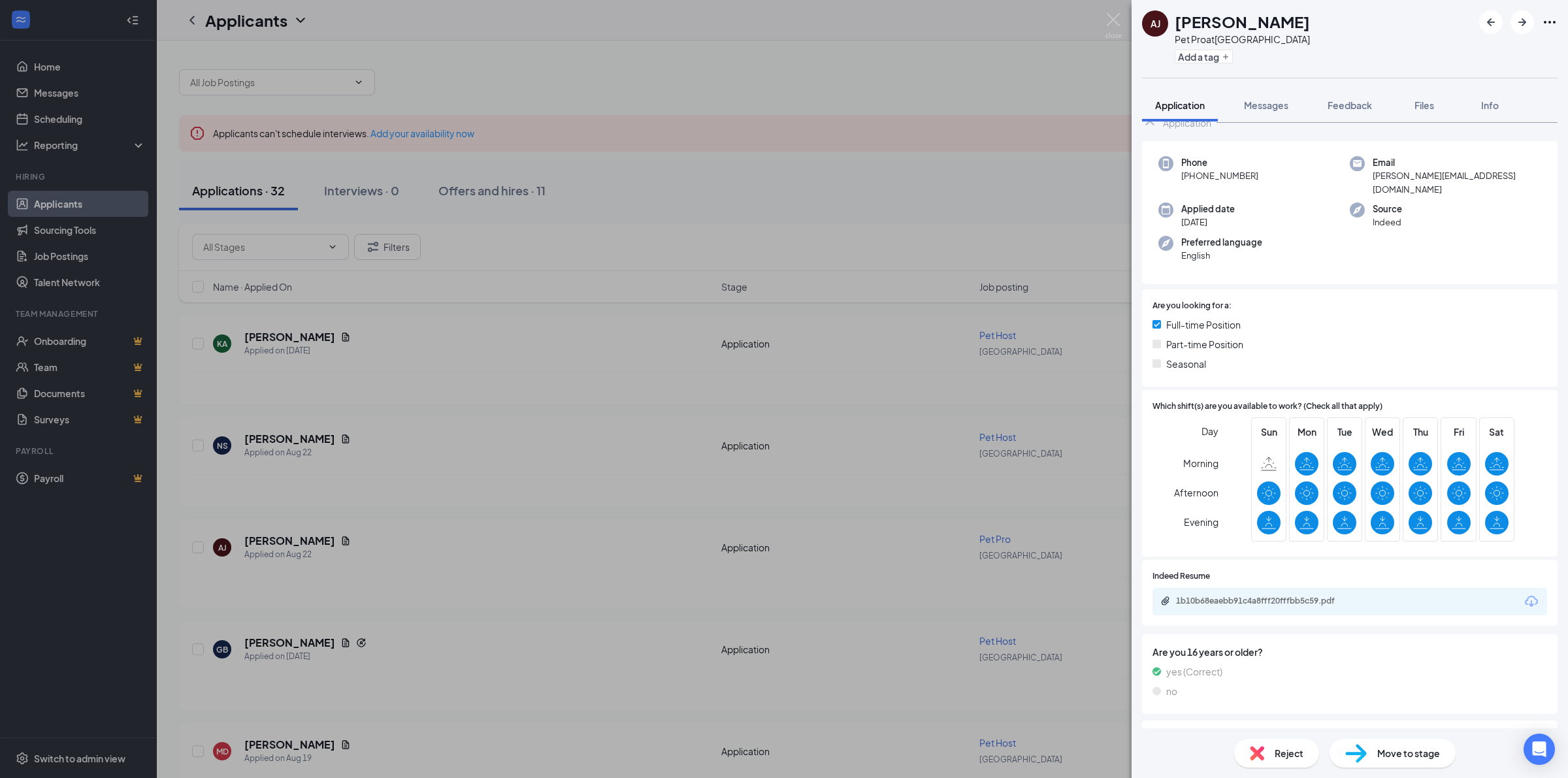
scroll to position [99, 0]
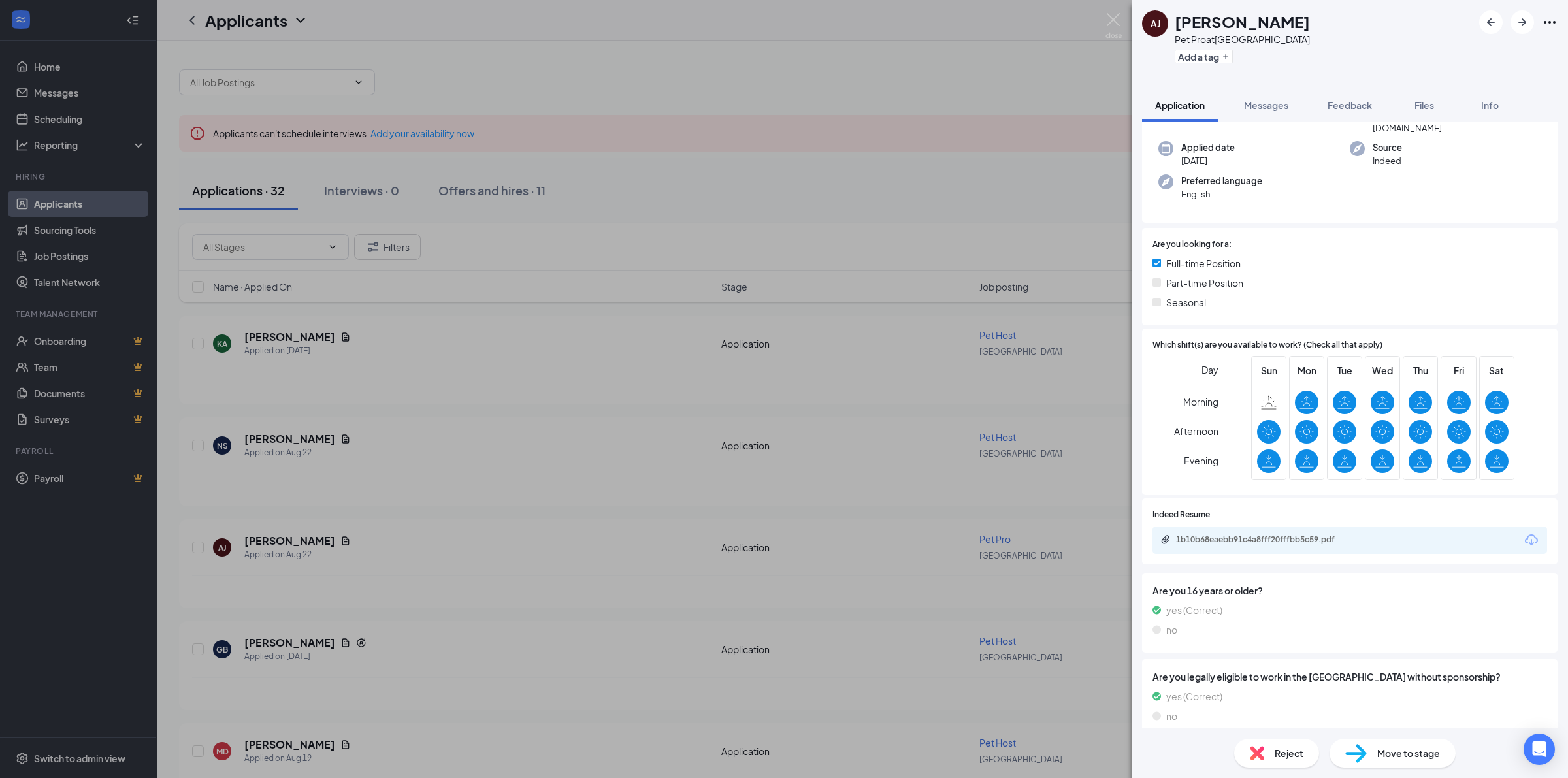
click at [1269, 534] on div "1b10b68eaebb91c4a8fff20fffbb5c59.pdf" at bounding box center [1267, 540] width 212 height 12
click at [1237, 534] on div "1b10b68eaebb91c4a8fff20fffbb5c59.pdf" at bounding box center [1268, 539] width 183 height 10
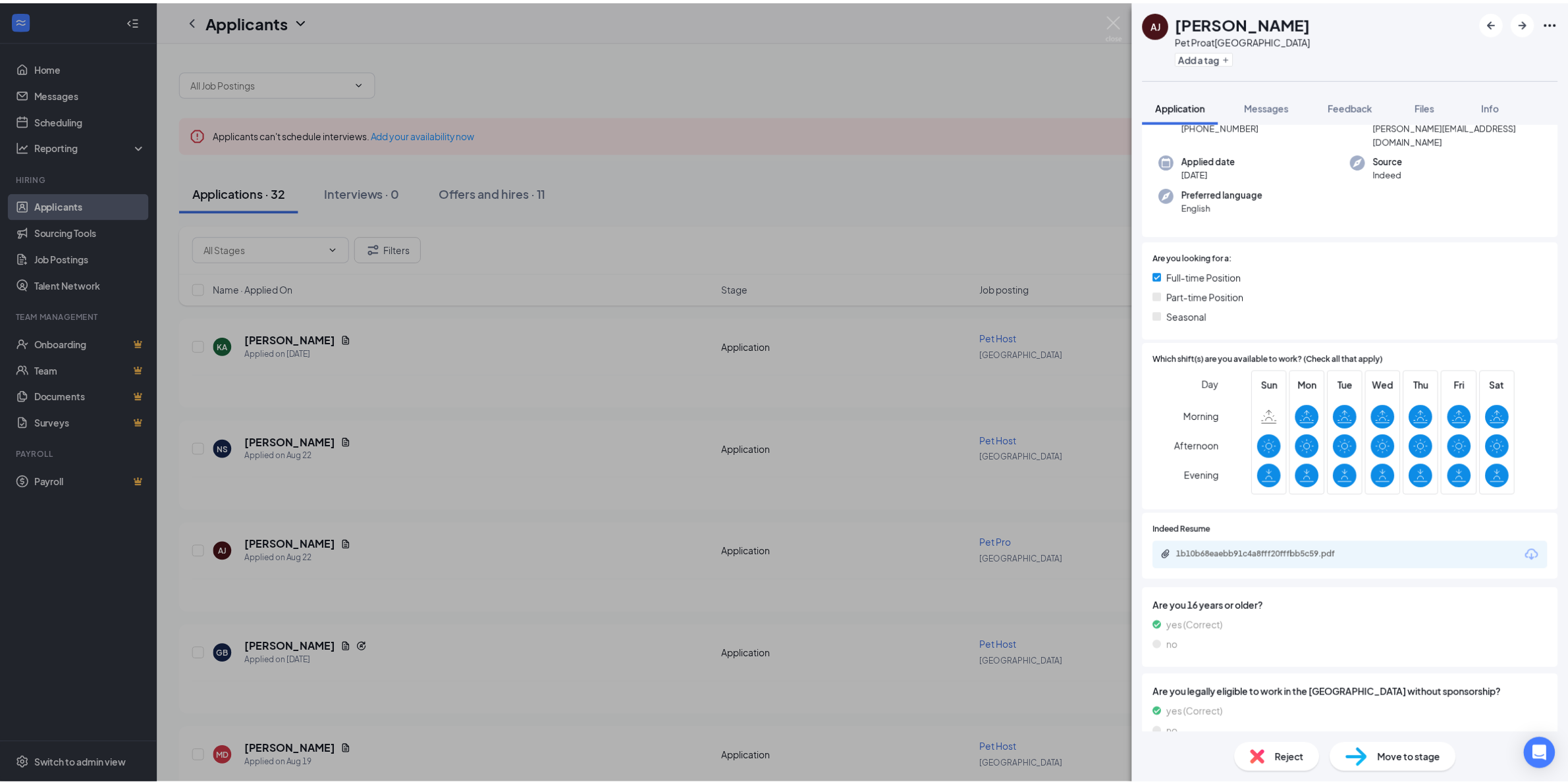
scroll to position [0, 0]
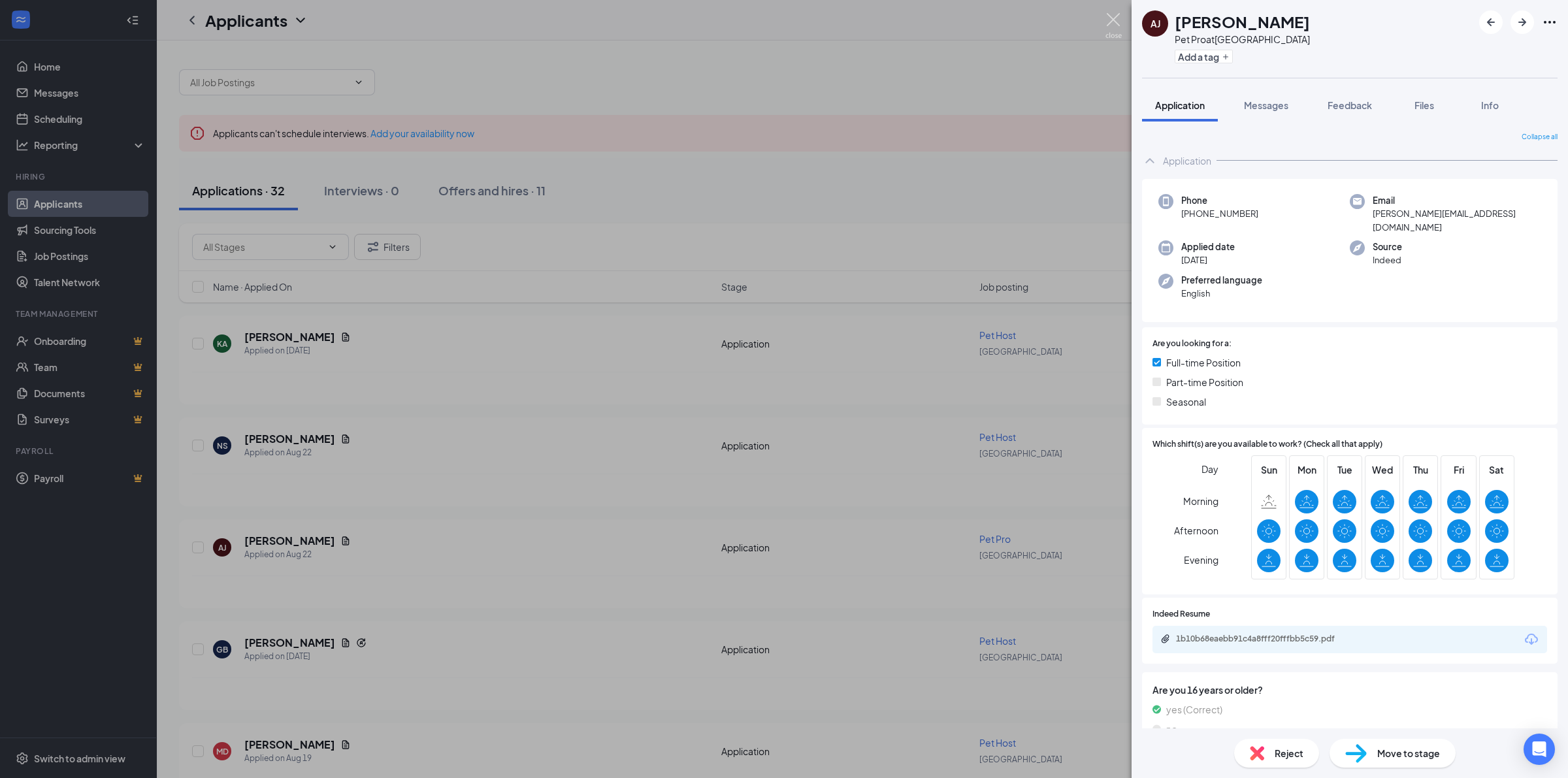
click at [1115, 29] on img at bounding box center [1113, 25] width 16 height 25
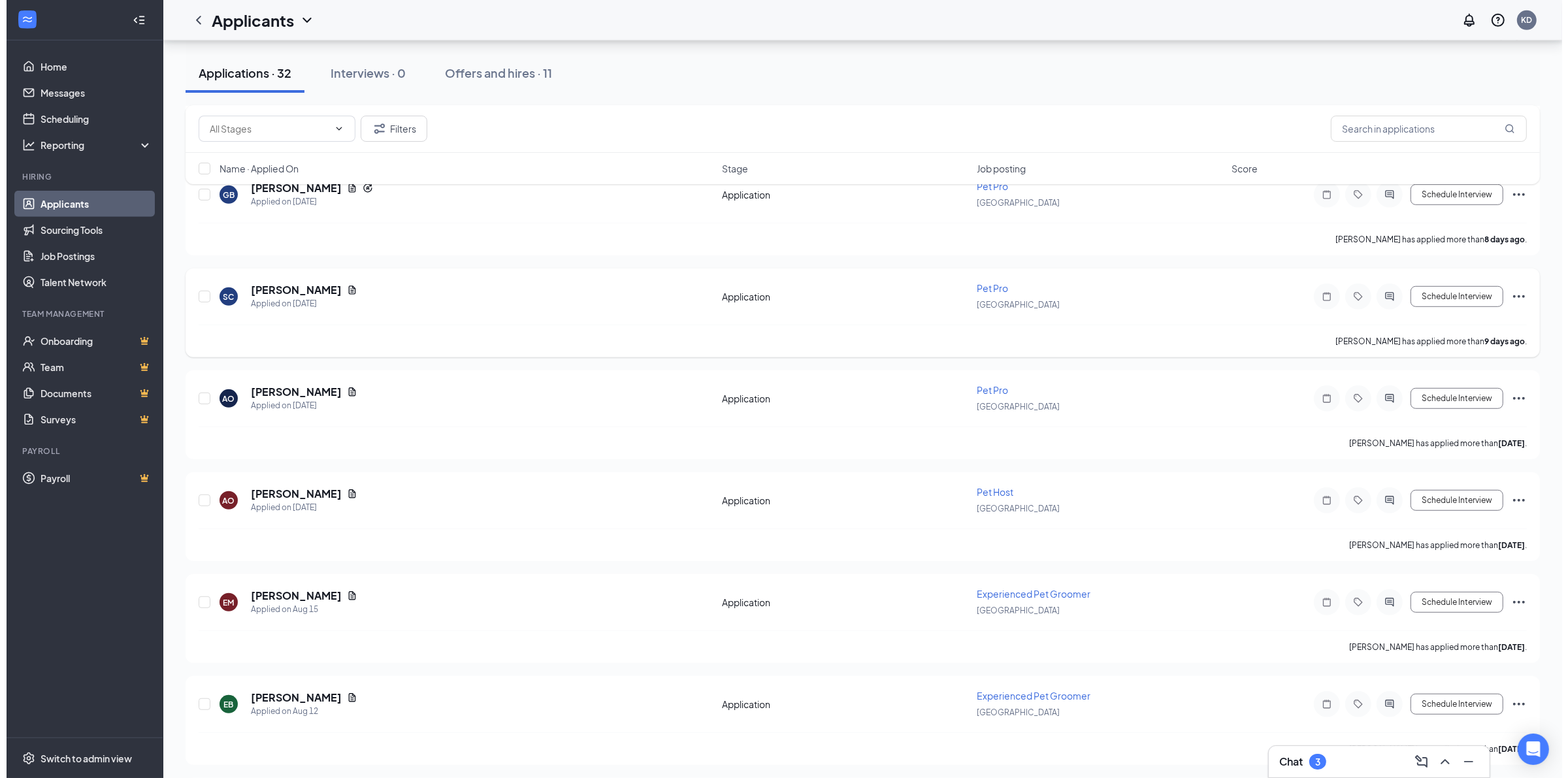
scroll to position [1062, 0]
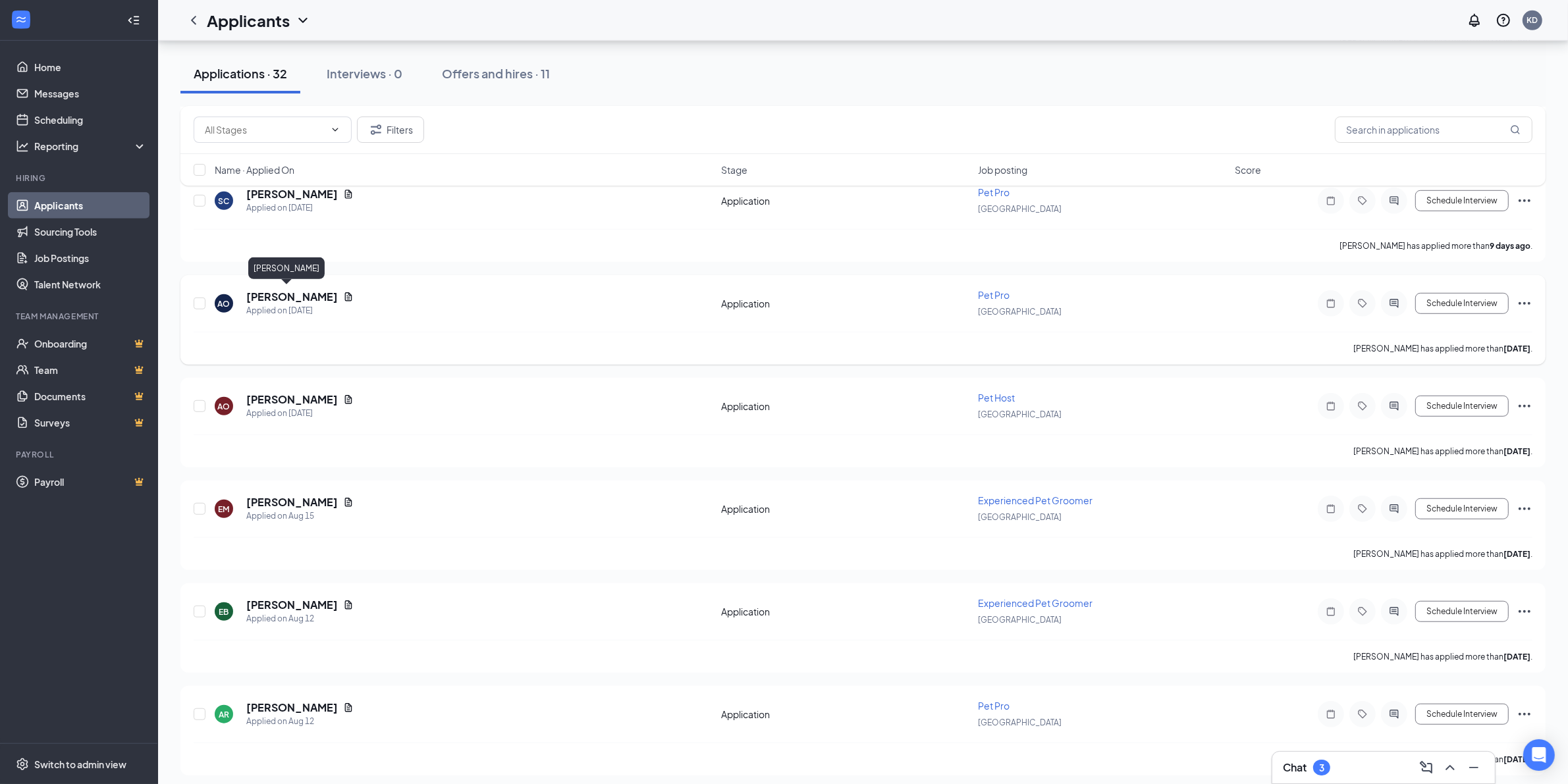
click at [285, 289] on h5 "[PERSON_NAME]" at bounding box center [292, 296] width 92 height 15
